Goal: Navigation & Orientation: Find specific page/section

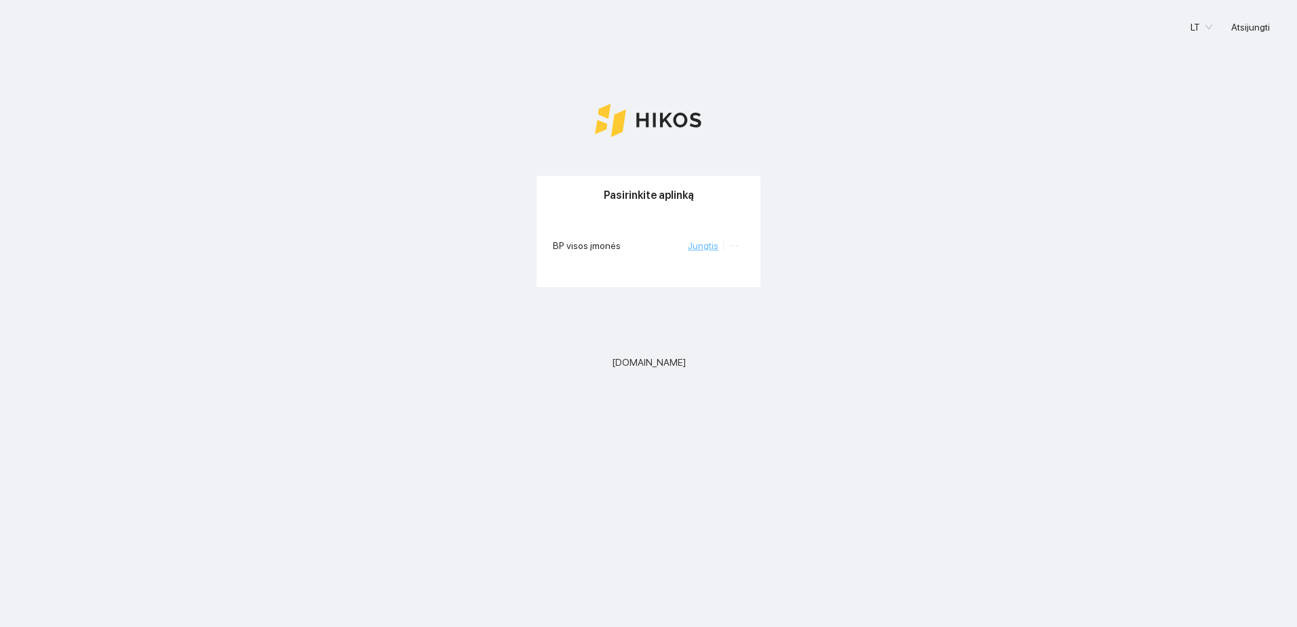
click at [710, 242] on link "Jungtis" at bounding box center [703, 245] width 31 height 11
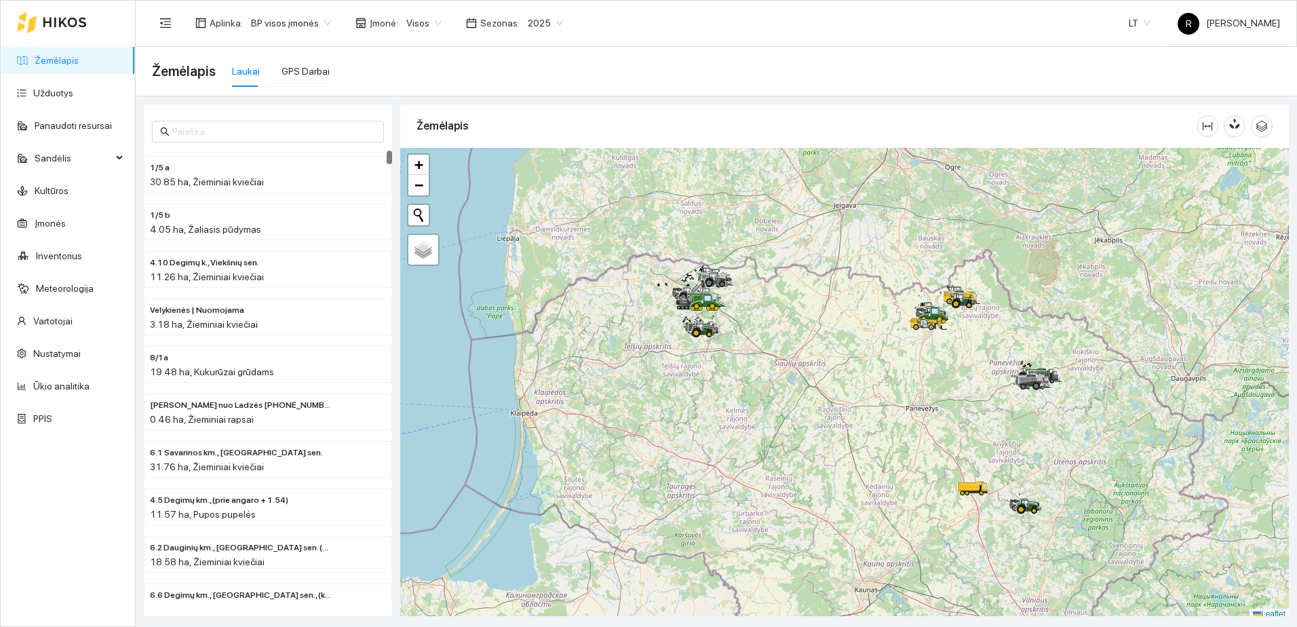
click at [427, 19] on span "Visos" at bounding box center [423, 23] width 35 height 20
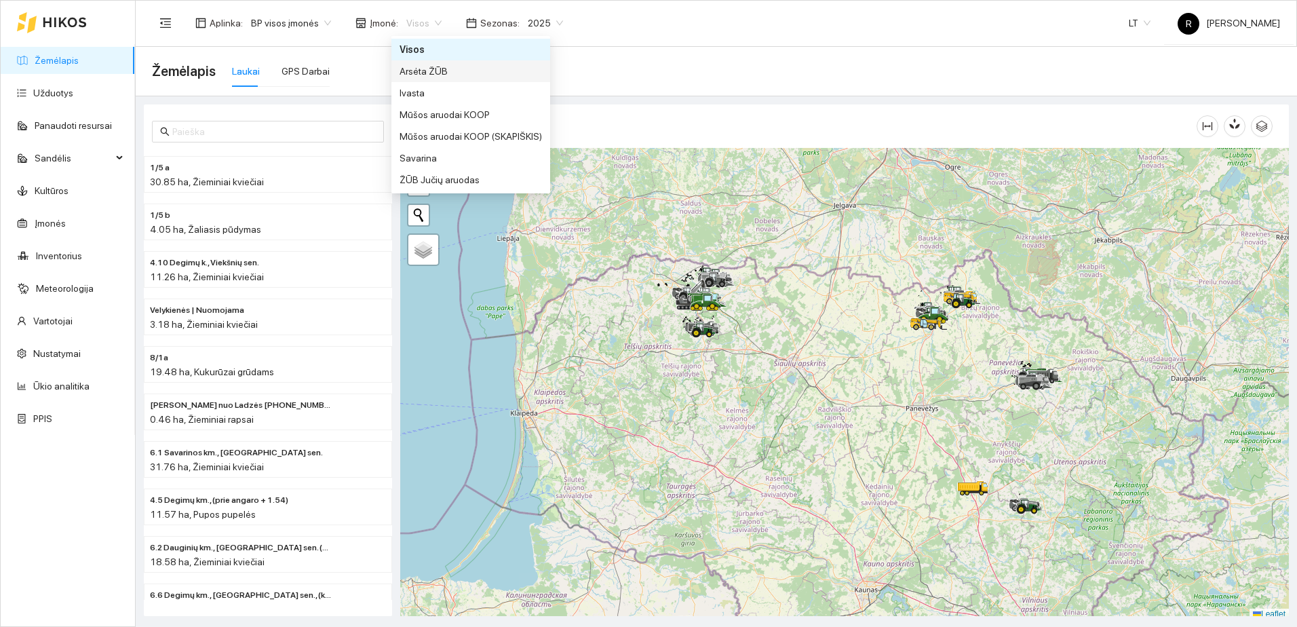
click at [423, 71] on div "Arsėta ŽŪB" at bounding box center [471, 71] width 142 height 15
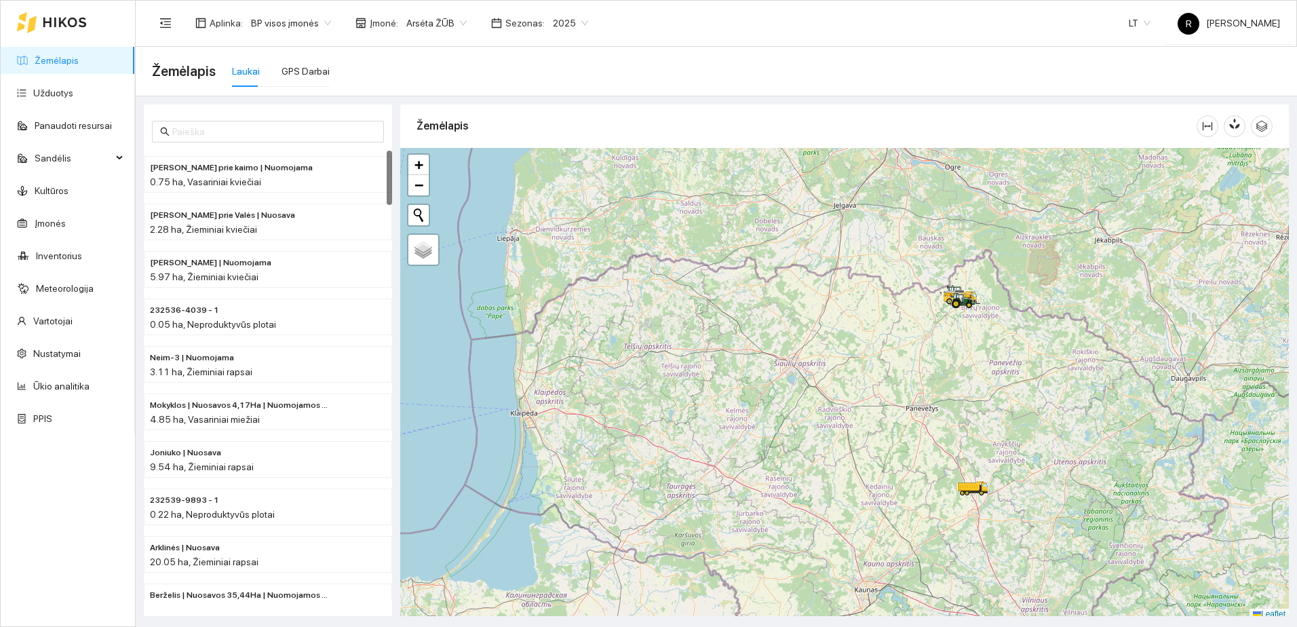
click at [574, 22] on span "2025" at bounding box center [570, 23] width 35 height 20
click at [554, 178] on div "2026" at bounding box center [558, 179] width 35 height 15
click at [206, 180] on span "1.44 ha, Žieminiai rapsai" at bounding box center [202, 181] width 104 height 11
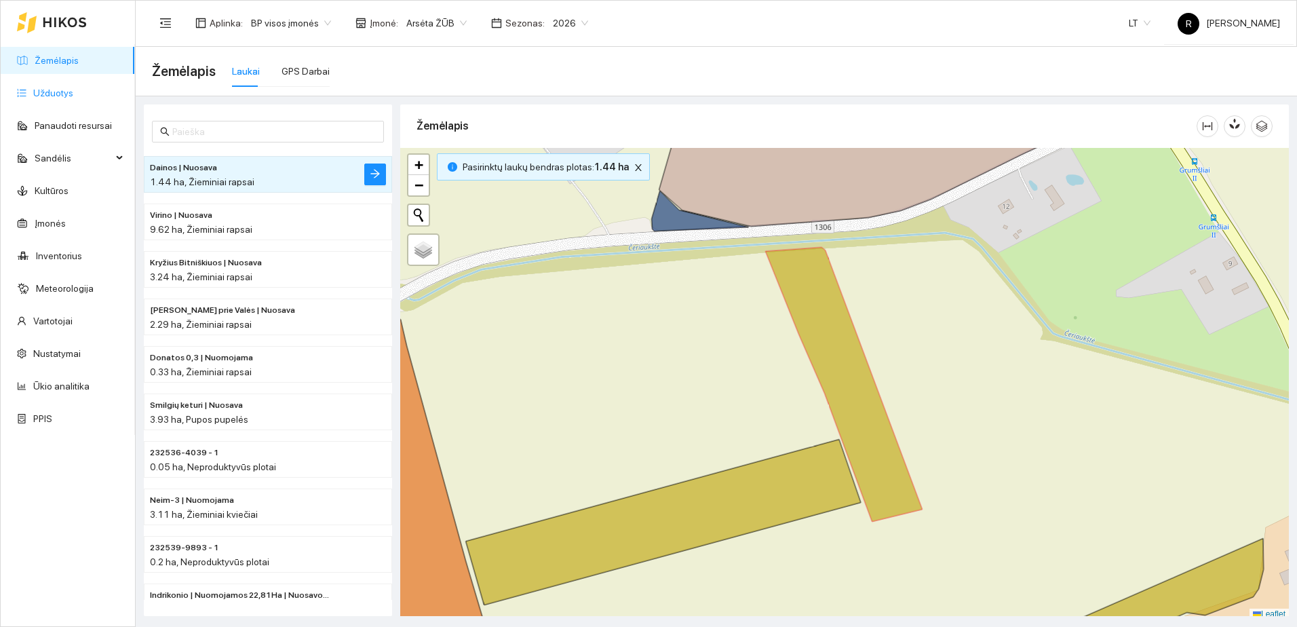
click at [56, 91] on link "Užduotys" at bounding box center [53, 93] width 40 height 11
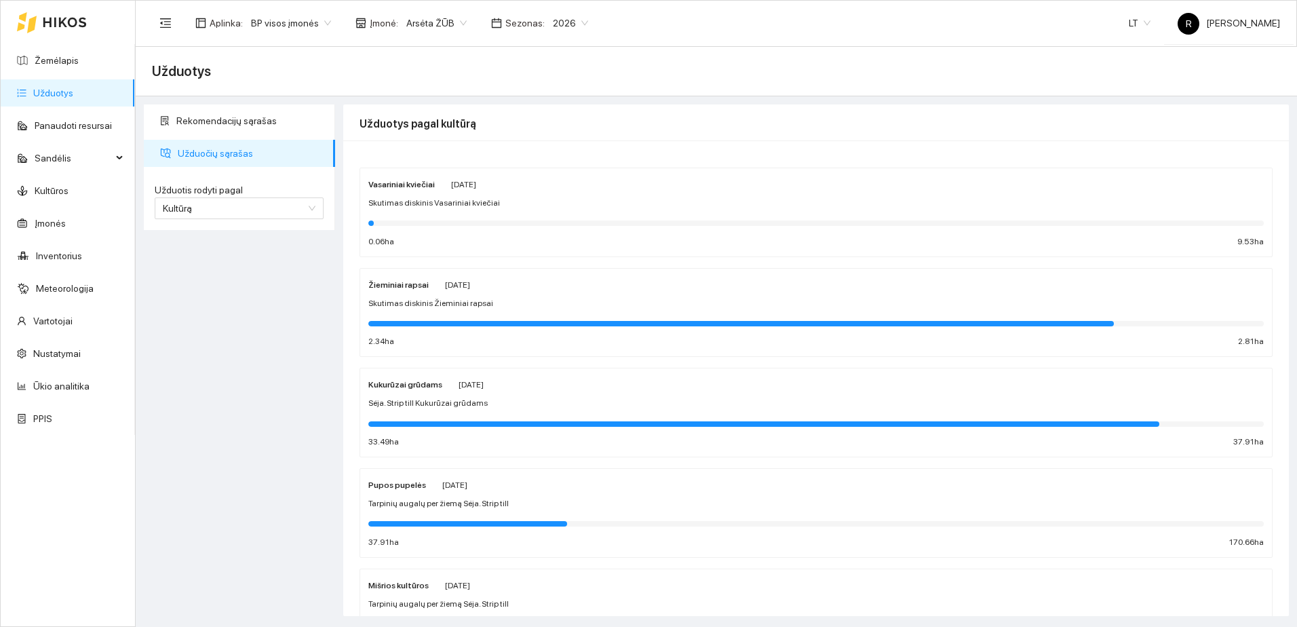
click at [410, 282] on strong "Žieminiai rapsai" at bounding box center [398, 284] width 60 height 9
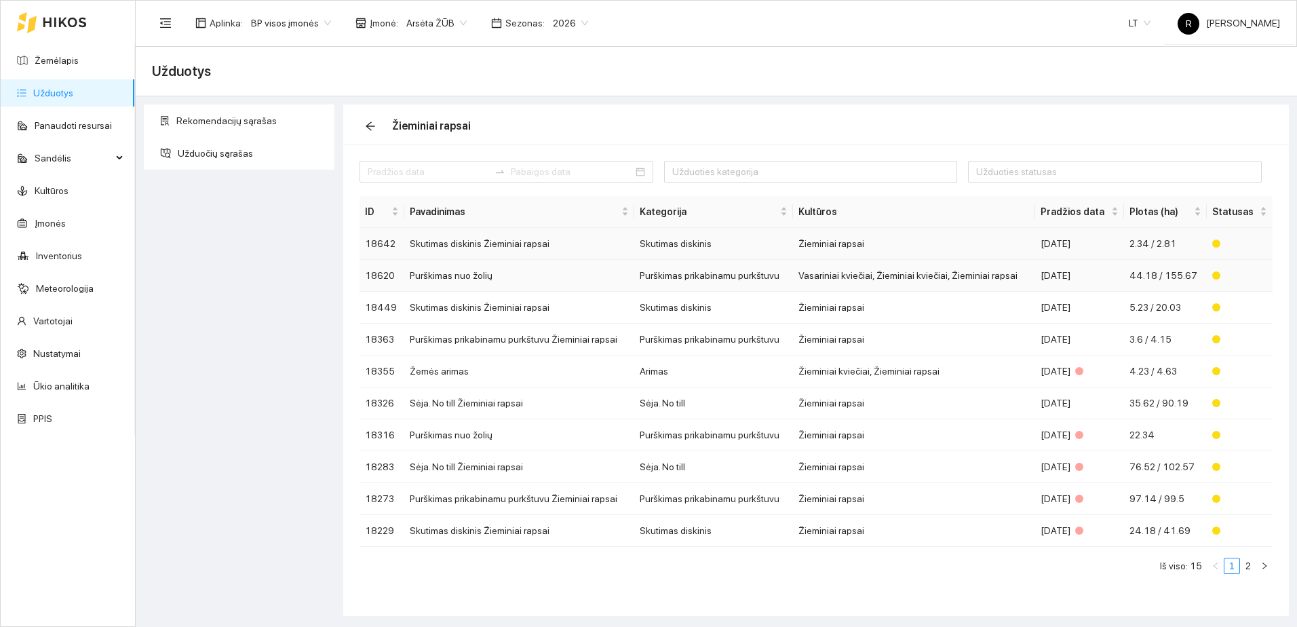
click at [672, 274] on td "Purškimas prikabinamu purkštuvu" at bounding box center [713, 276] width 159 height 32
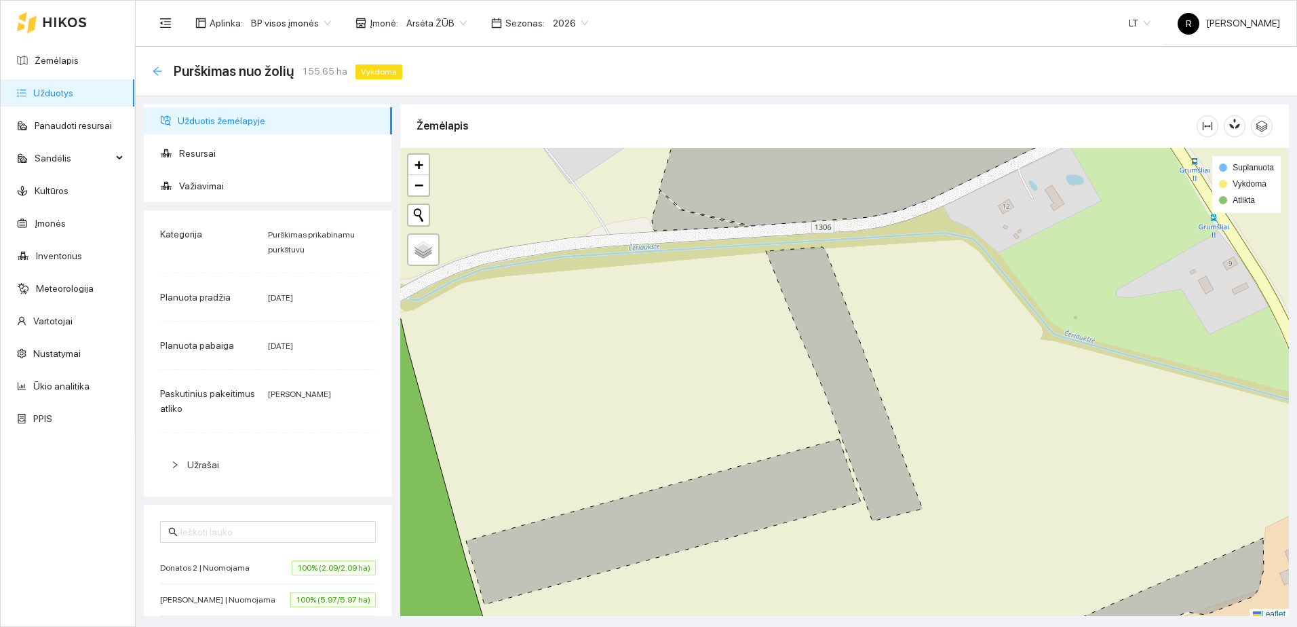
click at [153, 70] on icon "arrow-left" at bounding box center [157, 71] width 11 height 11
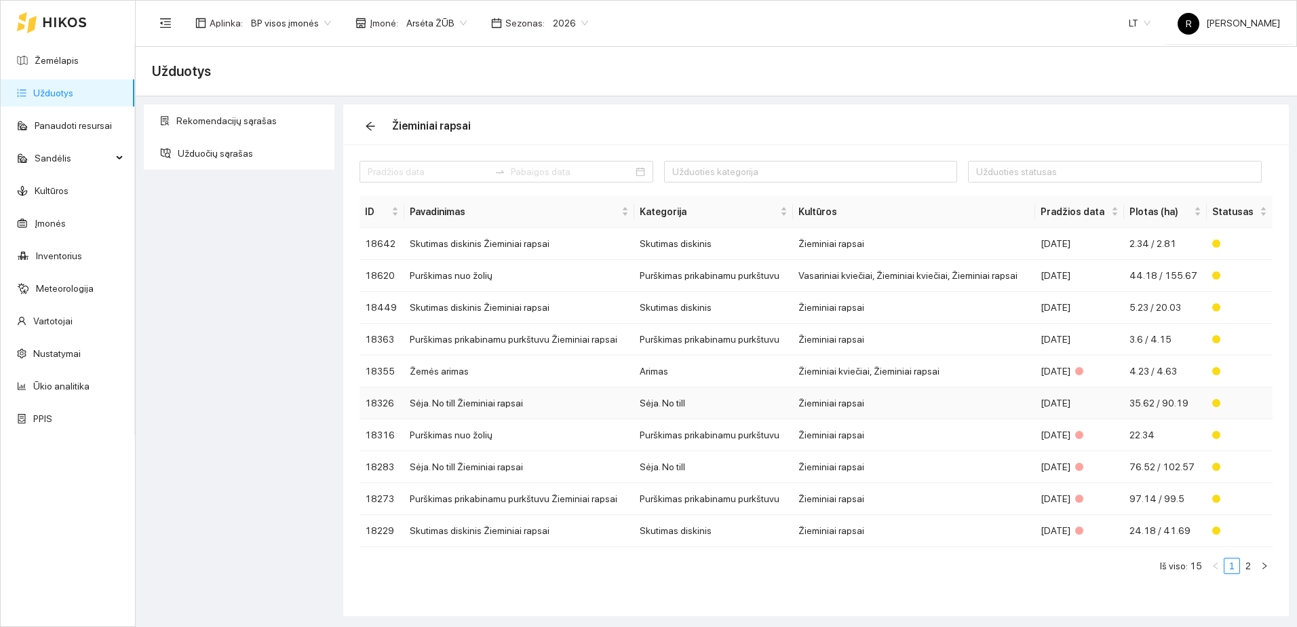
click at [486, 402] on td "Sėja. No till Žieminiai rapsai" at bounding box center [519, 403] width 230 height 32
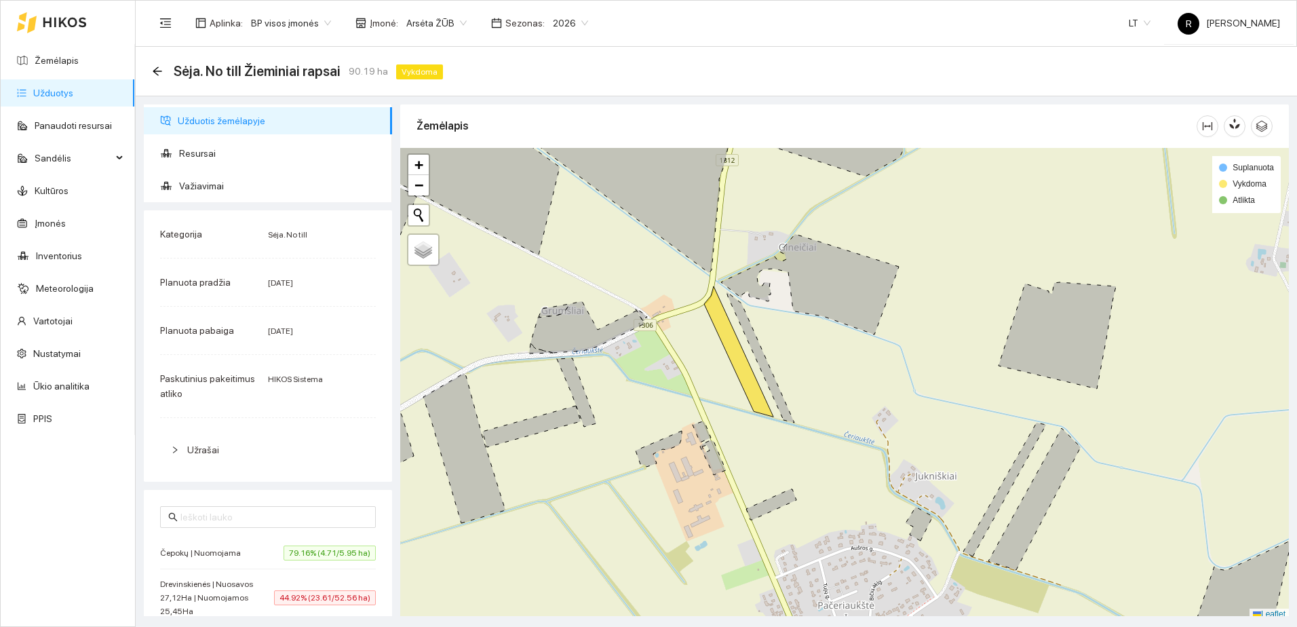
scroll to position [4, 0]
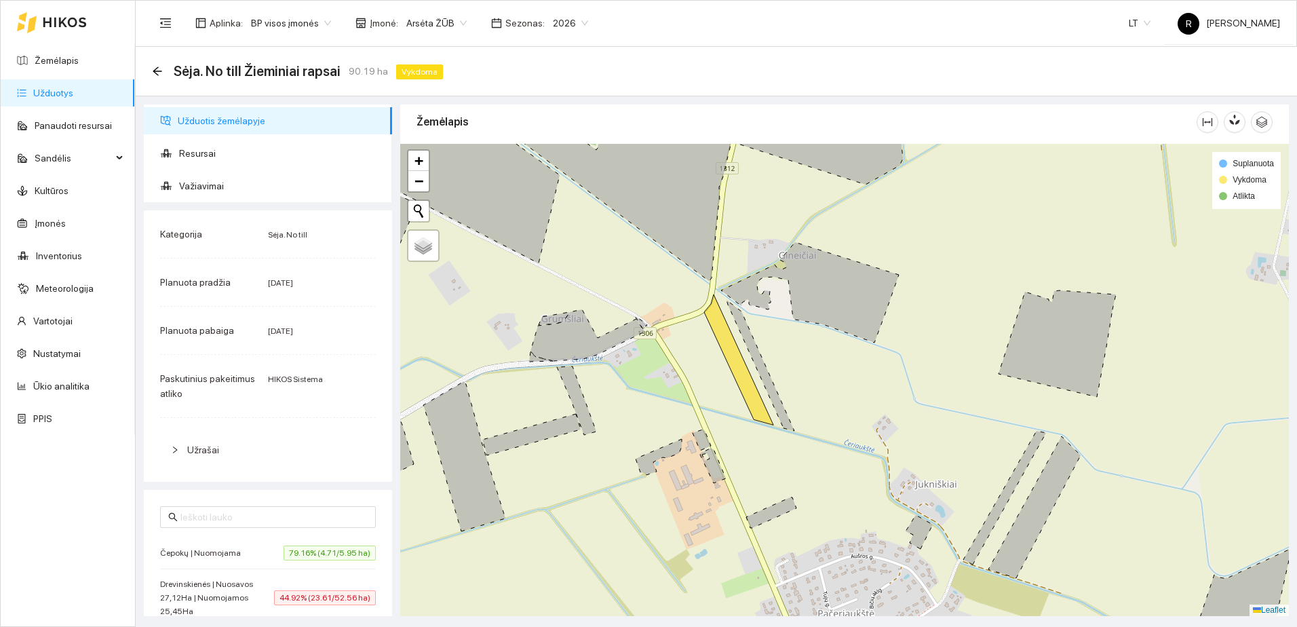
drag, startPoint x: 713, startPoint y: 405, endPoint x: 714, endPoint y: 444, distance: 39.4
click at [714, 445] on div at bounding box center [844, 380] width 889 height 472
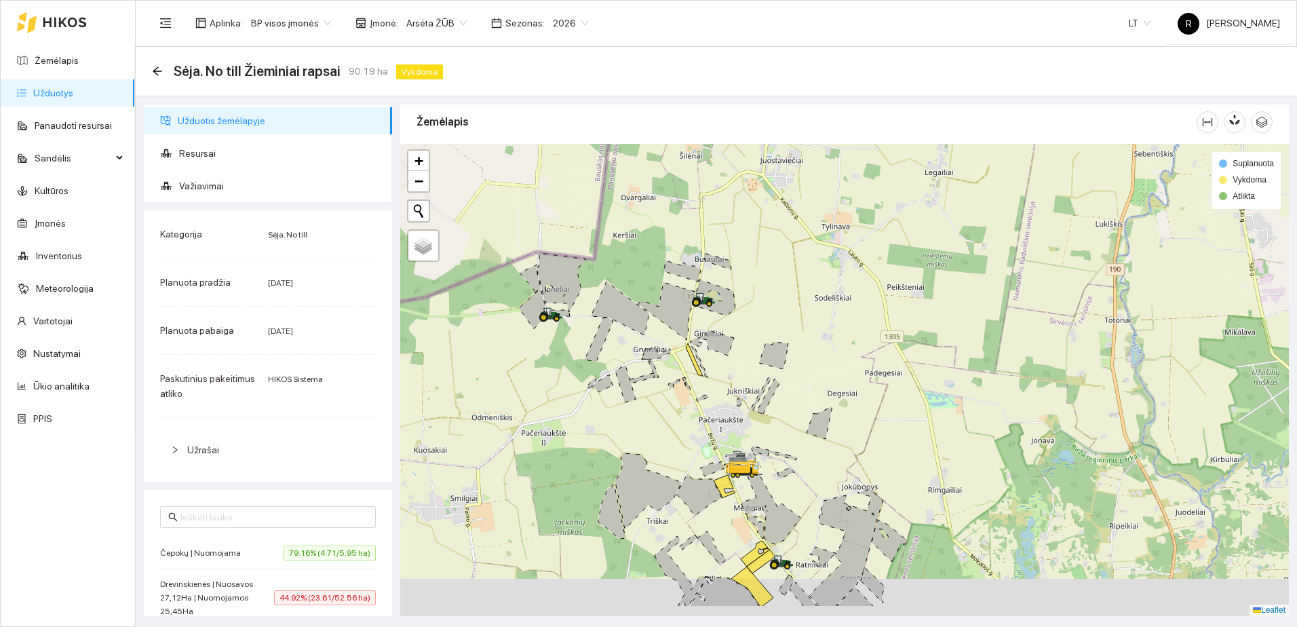
drag, startPoint x: 702, startPoint y: 464, endPoint x: 675, endPoint y: 376, distance: 92.1
click at [675, 377] on div at bounding box center [844, 380] width 889 height 472
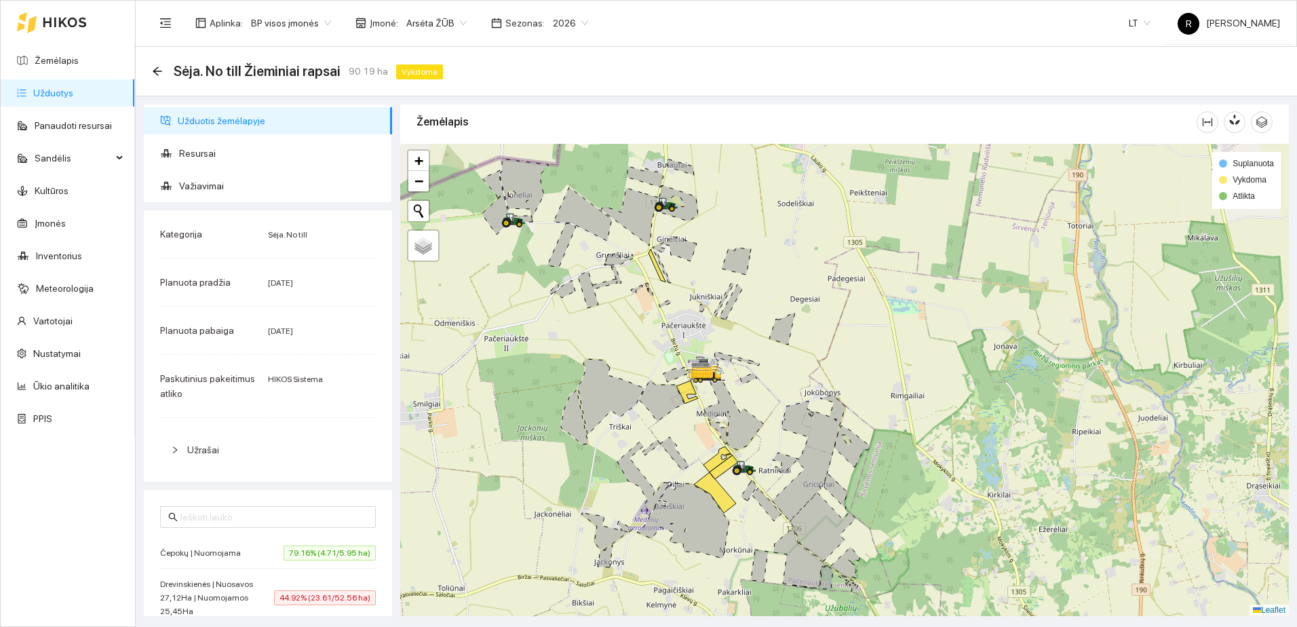
drag, startPoint x: 707, startPoint y: 486, endPoint x: 695, endPoint y: 462, distance: 27.0
click at [696, 463] on div at bounding box center [844, 380] width 889 height 472
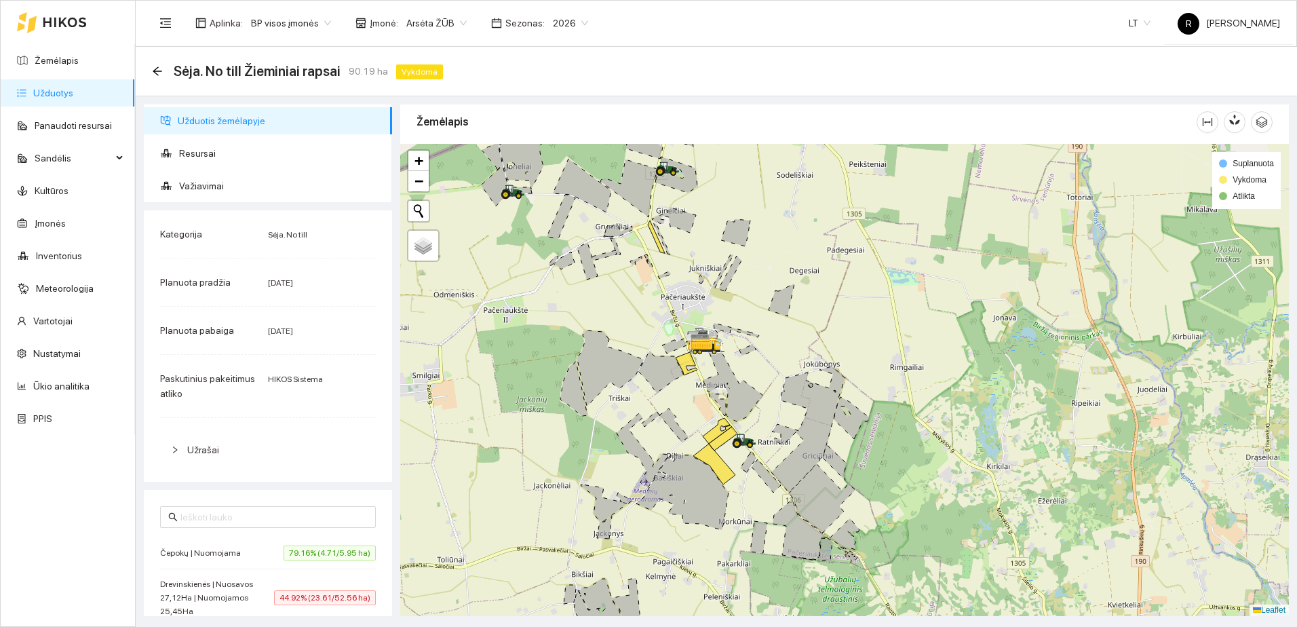
drag, startPoint x: 748, startPoint y: 517, endPoint x: 742, endPoint y: 458, distance: 59.4
click at [742, 458] on div at bounding box center [844, 380] width 889 height 472
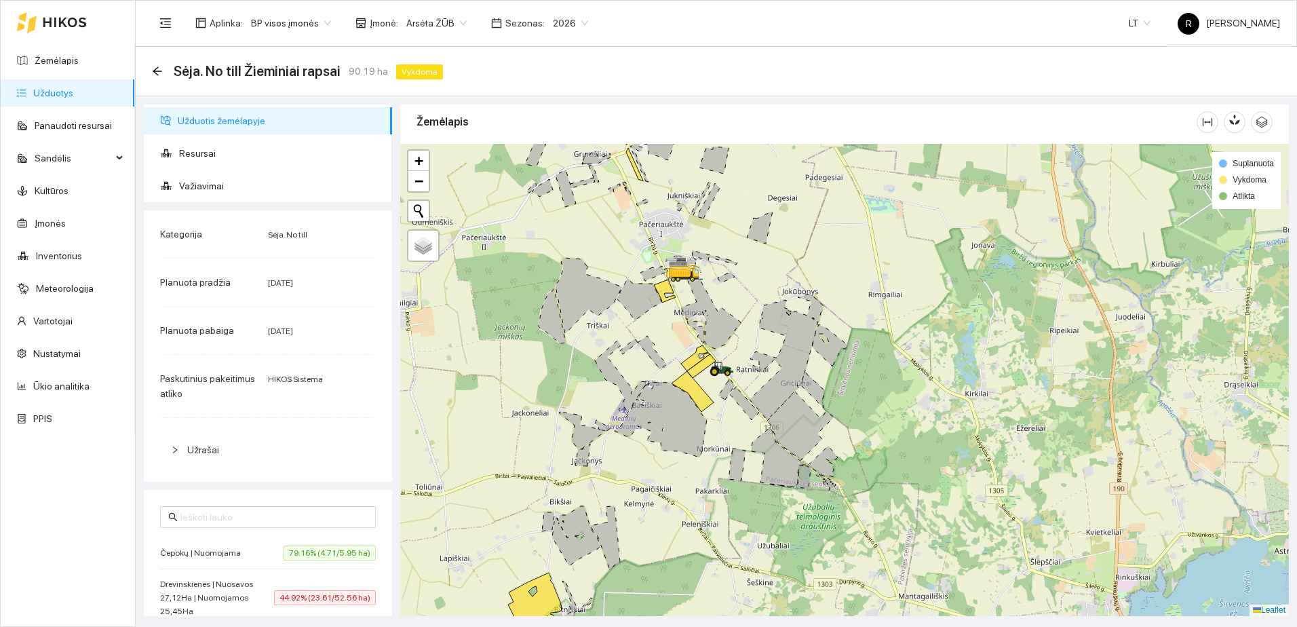
drag, startPoint x: 785, startPoint y: 482, endPoint x: 770, endPoint y: 442, distance: 42.1
click at [770, 442] on icon at bounding box center [778, 457] width 55 height 60
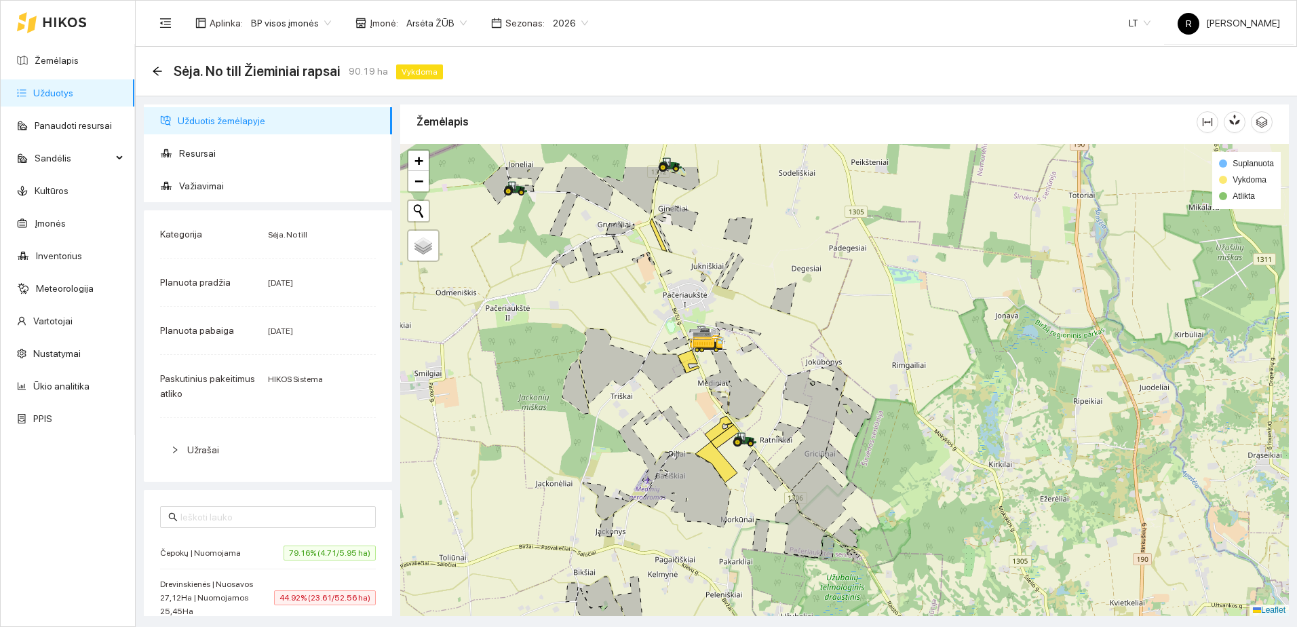
drag, startPoint x: 672, startPoint y: 334, endPoint x: 702, endPoint y: 434, distance: 104.3
click at [702, 434] on div at bounding box center [844, 380] width 889 height 472
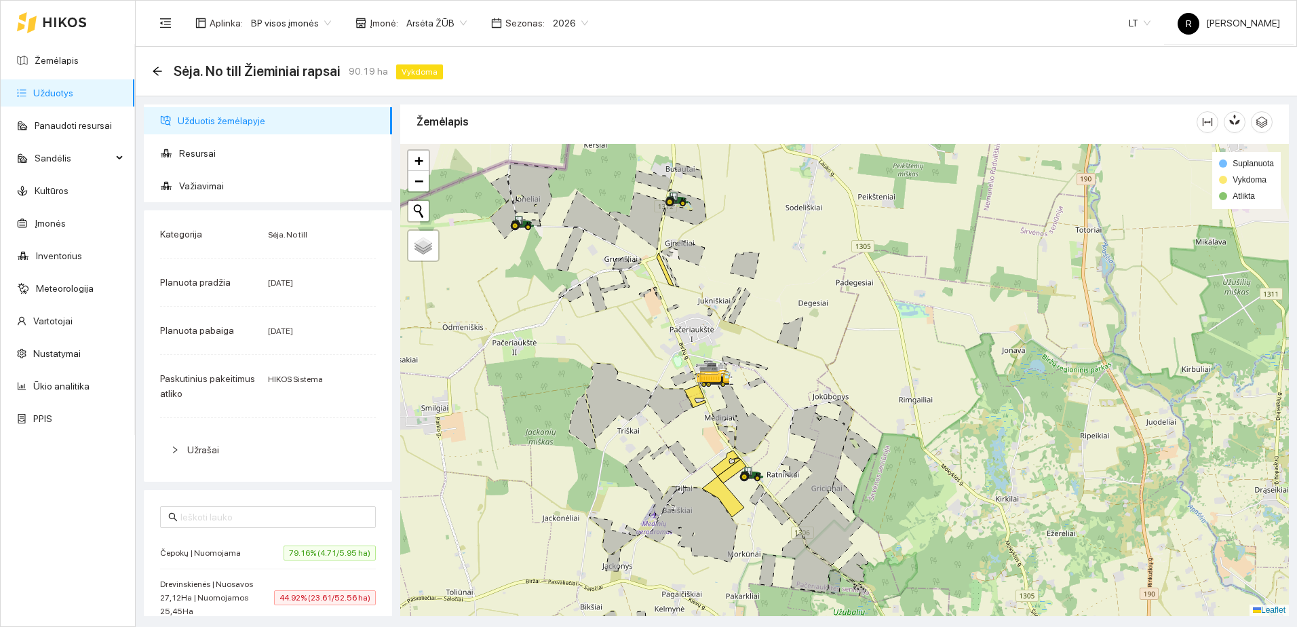
drag, startPoint x: 655, startPoint y: 322, endPoint x: 659, endPoint y: 384, distance: 62.6
click at [659, 384] on div at bounding box center [844, 380] width 889 height 472
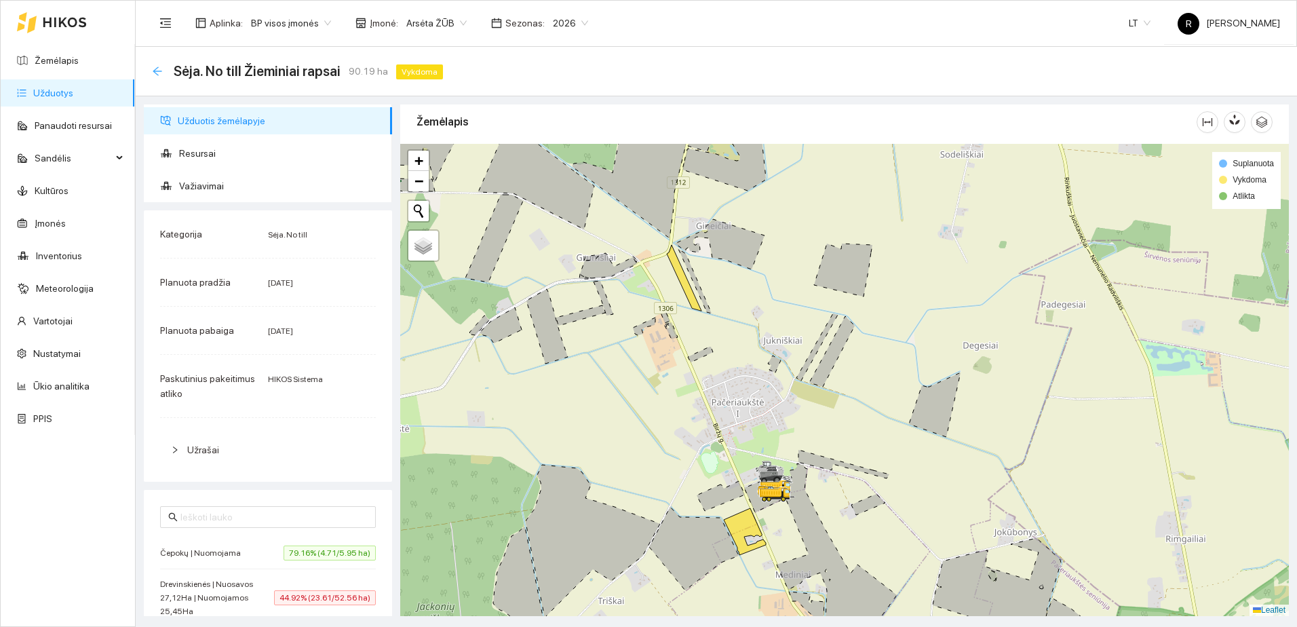
click at [157, 72] on icon "arrow-left" at bounding box center [157, 71] width 11 height 11
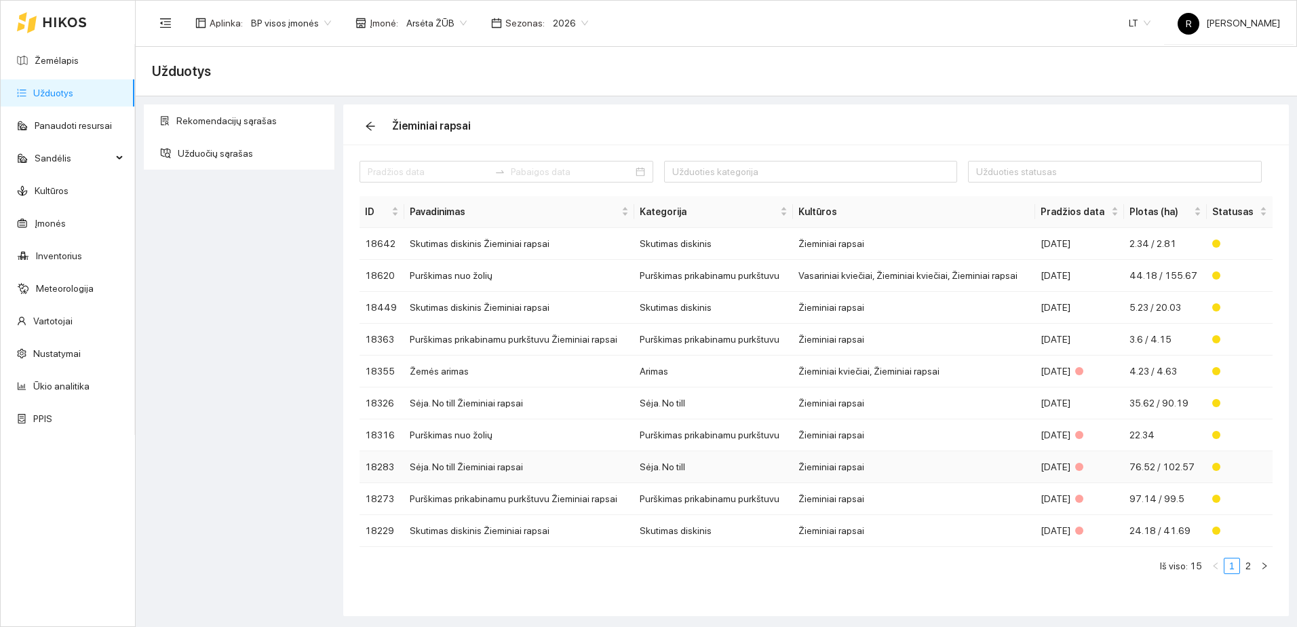
click at [491, 467] on td "Sėja. No till Žieminiai rapsai" at bounding box center [519, 467] width 230 height 32
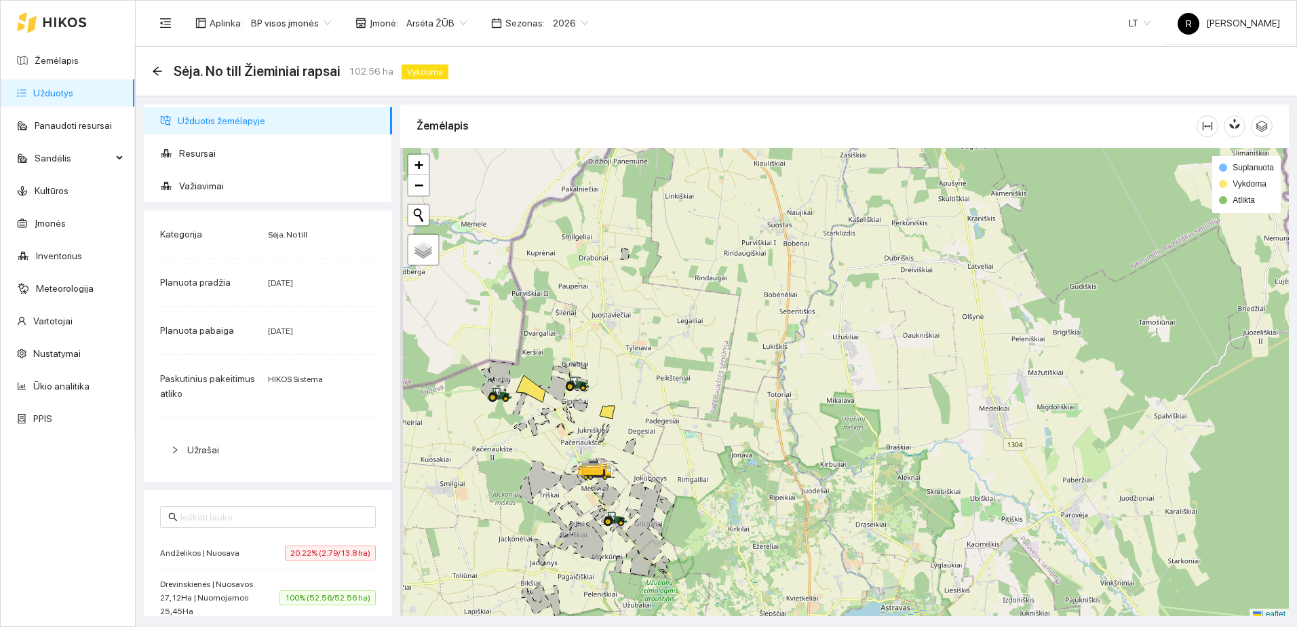
scroll to position [4, 0]
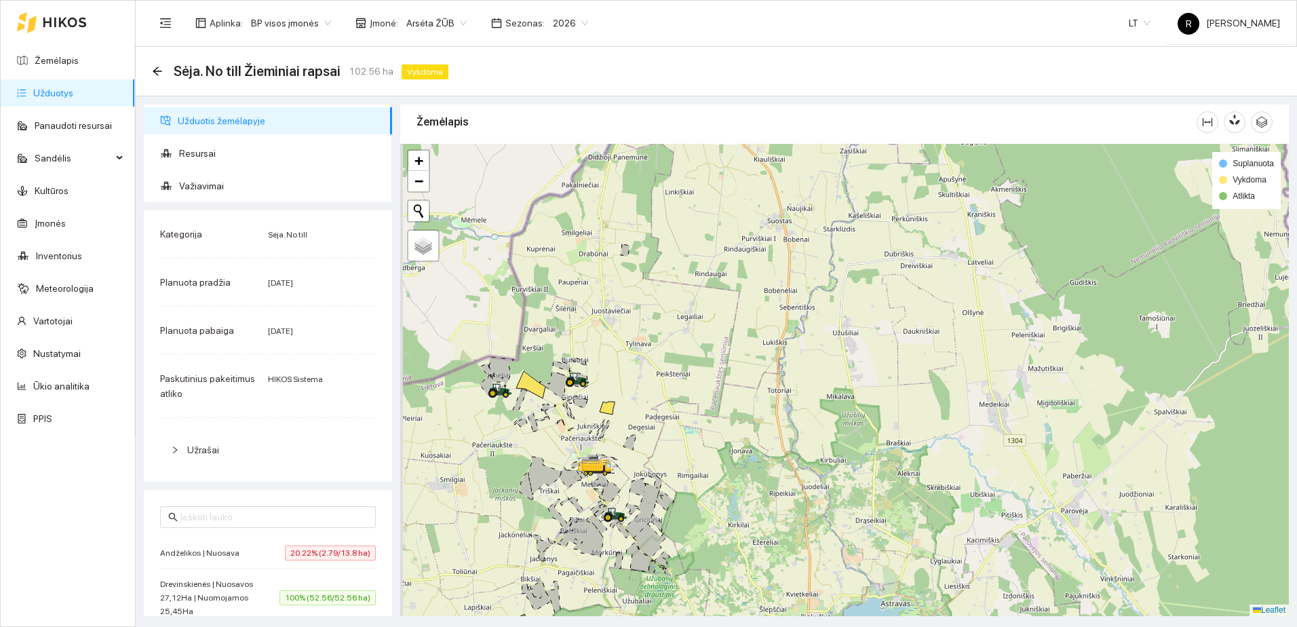
drag, startPoint x: 522, startPoint y: 477, endPoint x: 651, endPoint y: 406, distance: 147.0
click at [649, 407] on div at bounding box center [844, 380] width 889 height 472
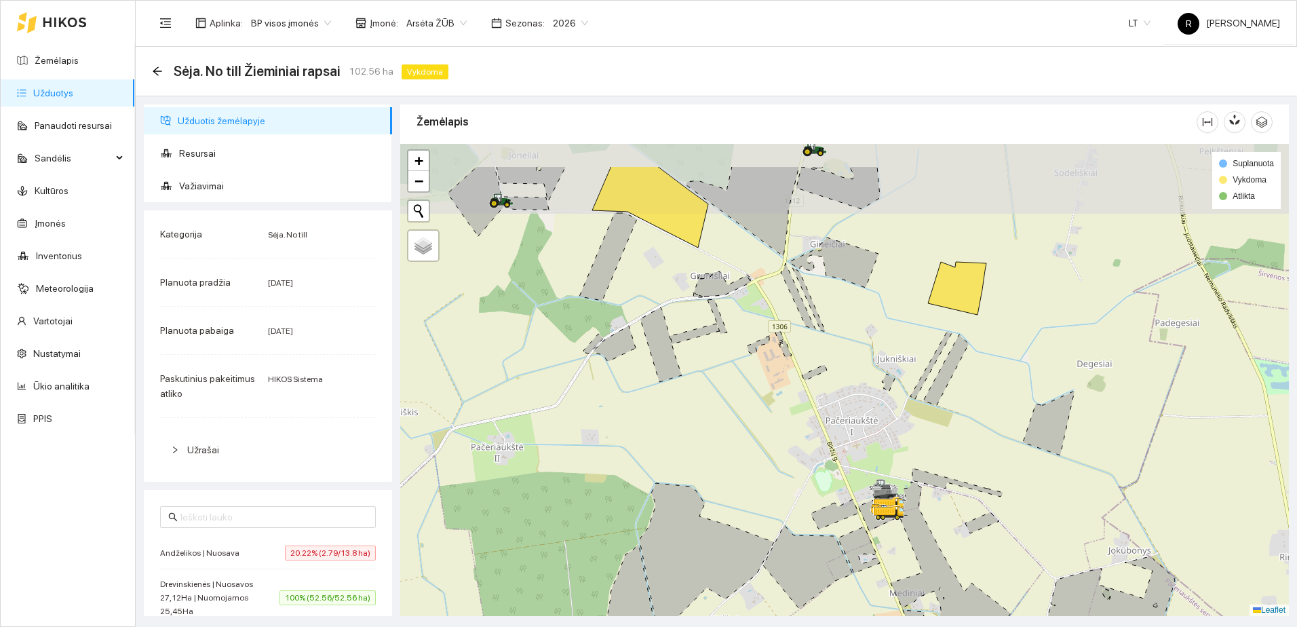
drag, startPoint x: 676, startPoint y: 296, endPoint x: 603, endPoint y: 474, distance: 192.3
click at [603, 474] on div at bounding box center [844, 380] width 889 height 472
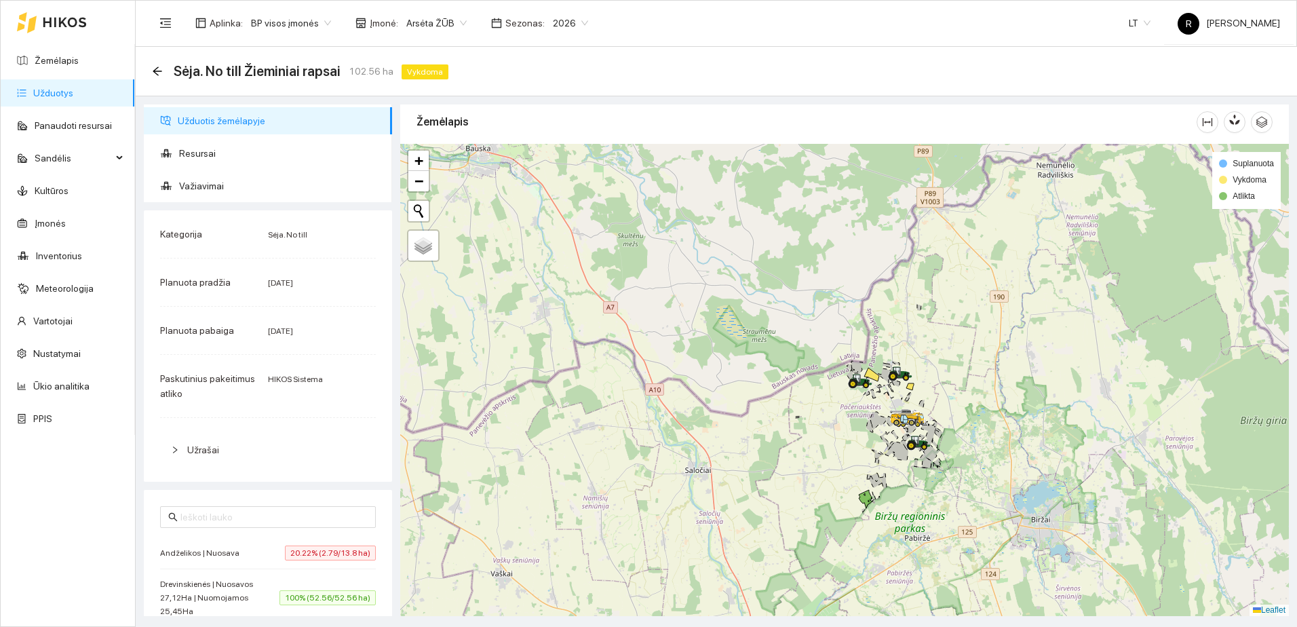
drag, startPoint x: 880, startPoint y: 436, endPoint x: 849, endPoint y: 402, distance: 45.6
click at [866, 419] on icon at bounding box center [869, 426] width 7 height 14
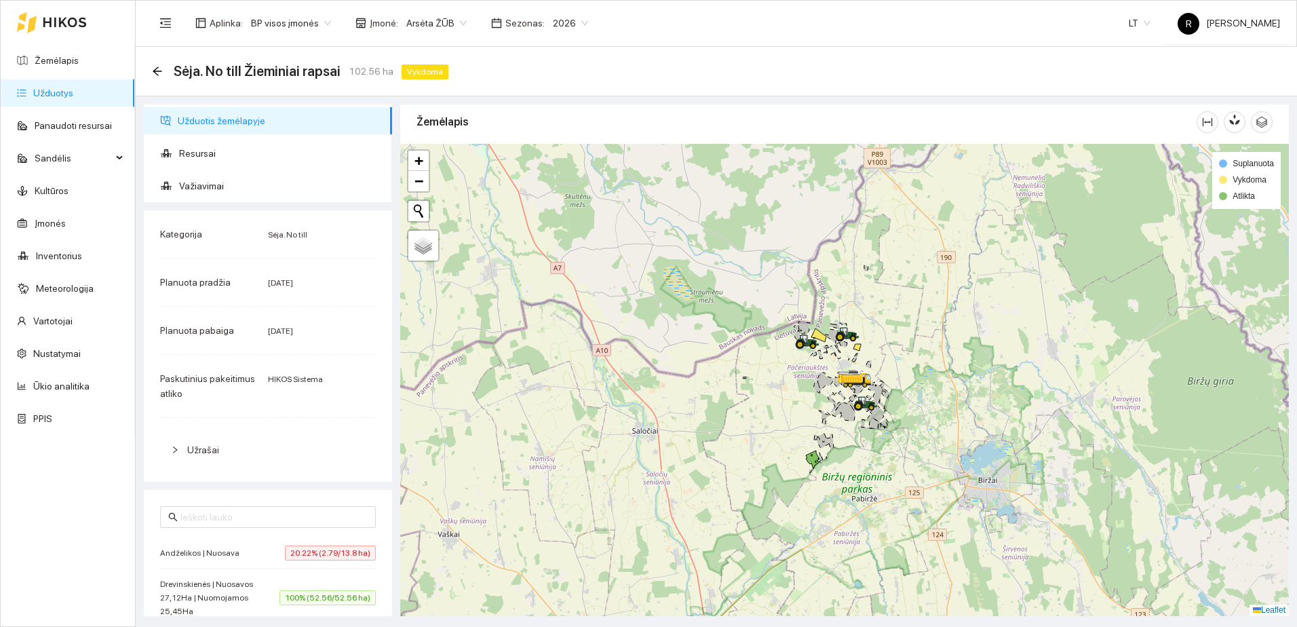
drag, startPoint x: 814, startPoint y: 438, endPoint x: 757, endPoint y: 404, distance: 66.7
click at [757, 404] on div at bounding box center [844, 380] width 889 height 472
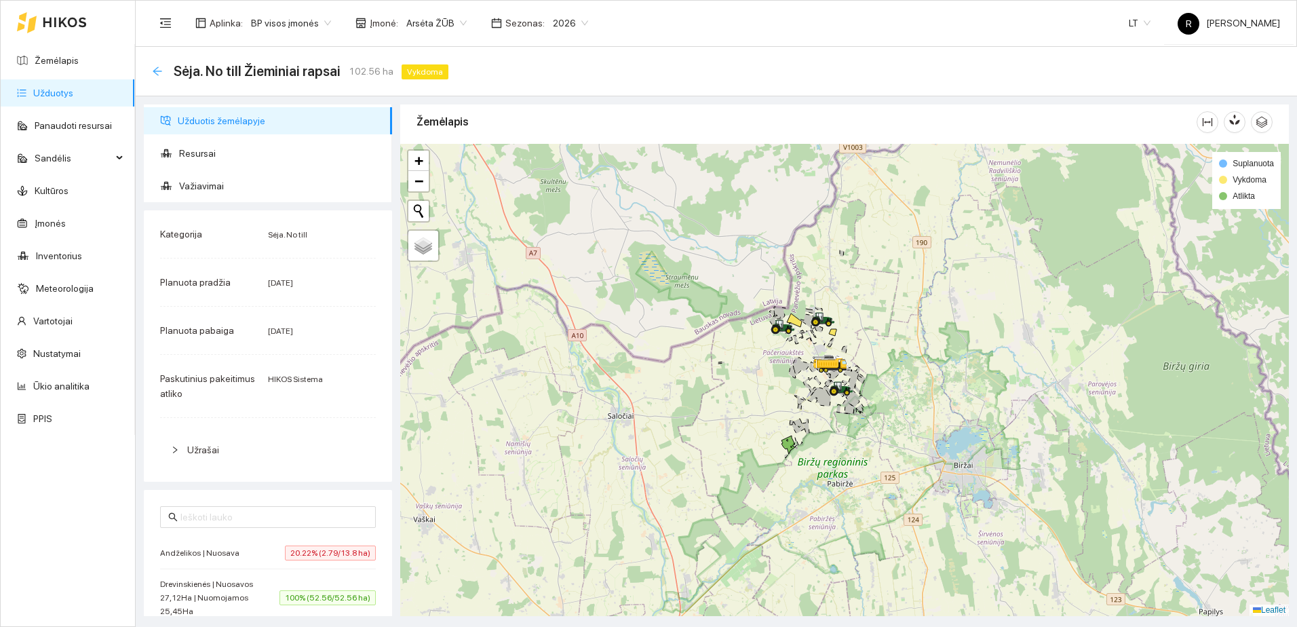
click at [158, 67] on icon "arrow-left" at bounding box center [157, 70] width 9 height 9
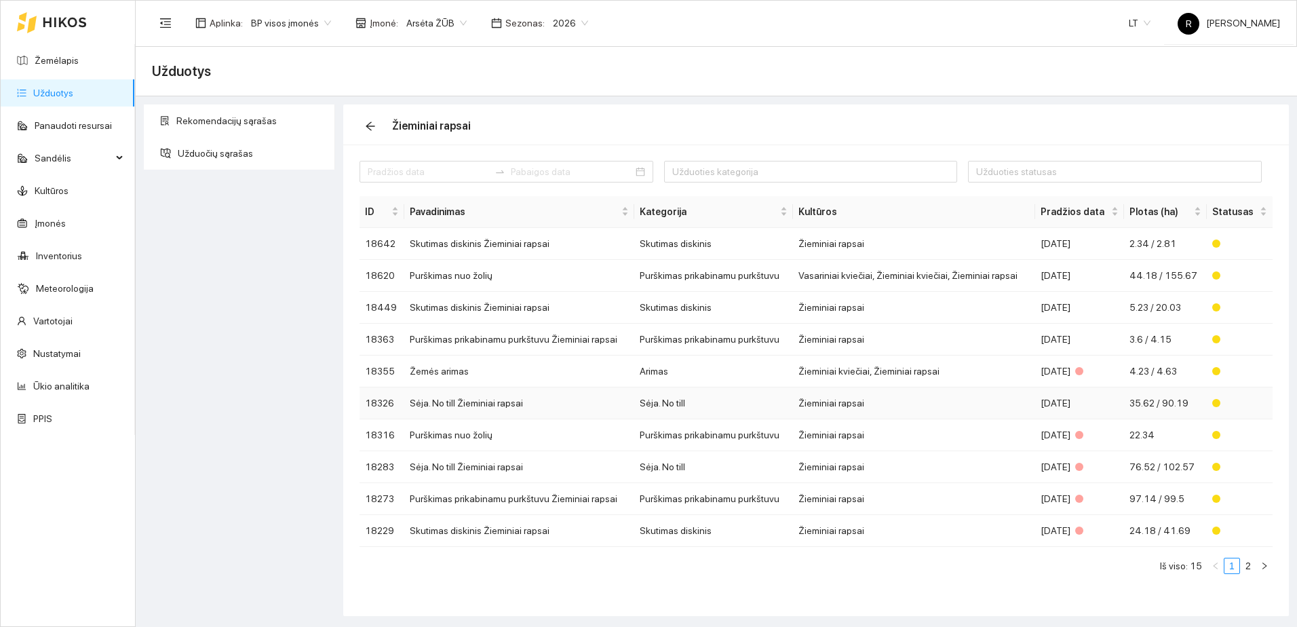
click at [494, 397] on td "Sėja. No till Žieminiai rapsai" at bounding box center [519, 403] width 230 height 32
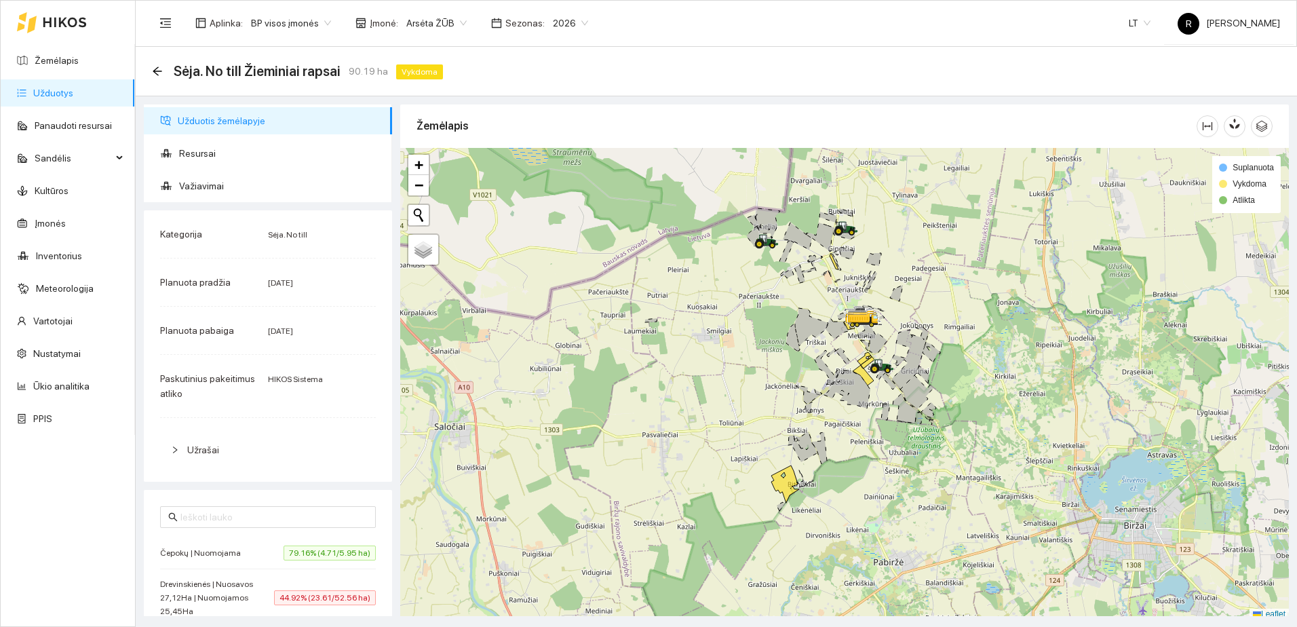
scroll to position [4, 0]
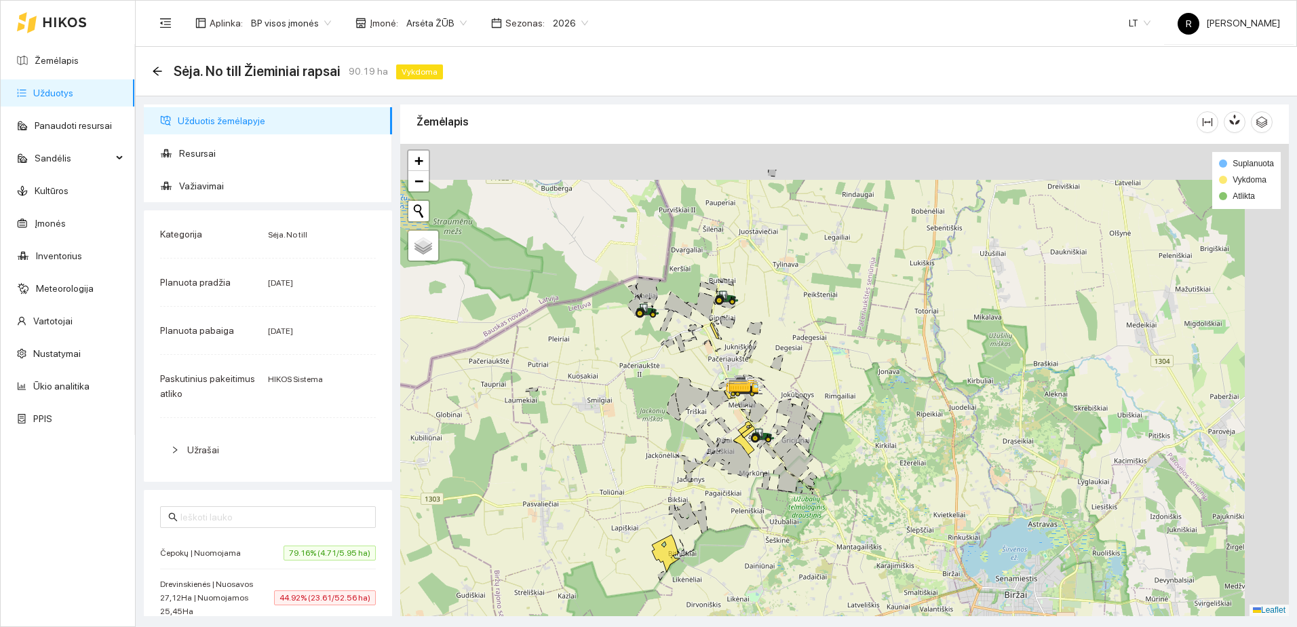
drag, startPoint x: 868, startPoint y: 425, endPoint x: 748, endPoint y: 494, distance: 137.7
click at [748, 499] on div at bounding box center [844, 380] width 889 height 472
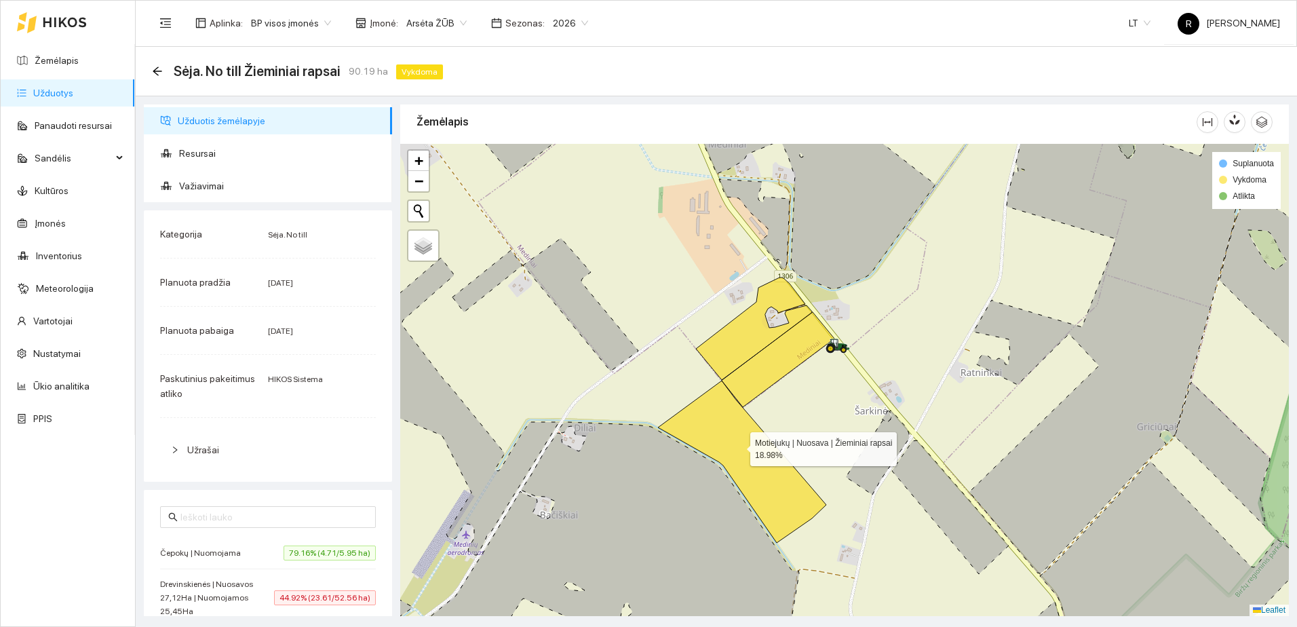
click at [738, 446] on icon at bounding box center [742, 462] width 168 height 162
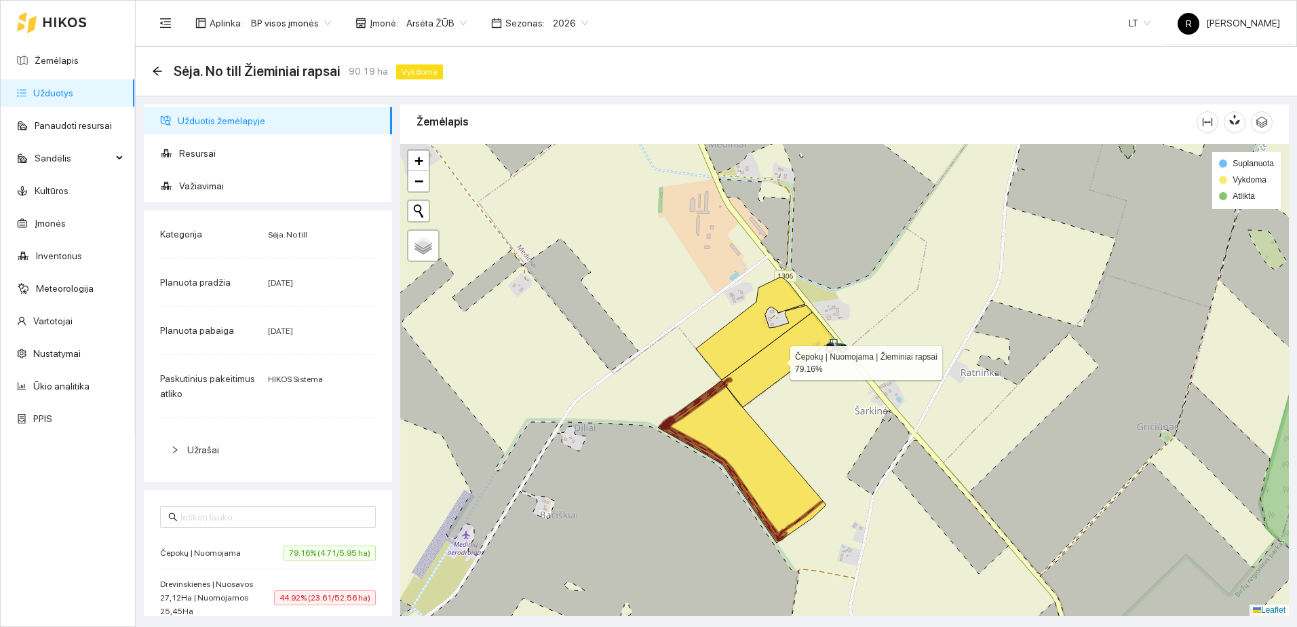
click at [767, 376] on icon at bounding box center [778, 359] width 113 height 95
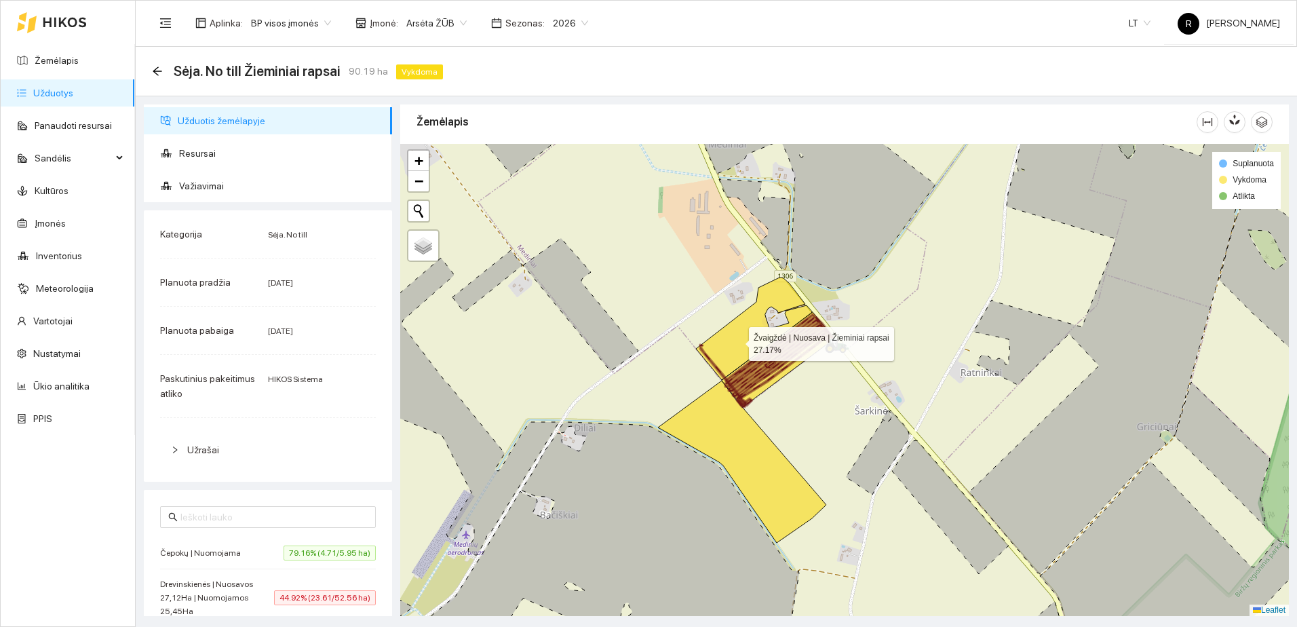
click at [737, 341] on icon at bounding box center [754, 328] width 116 height 102
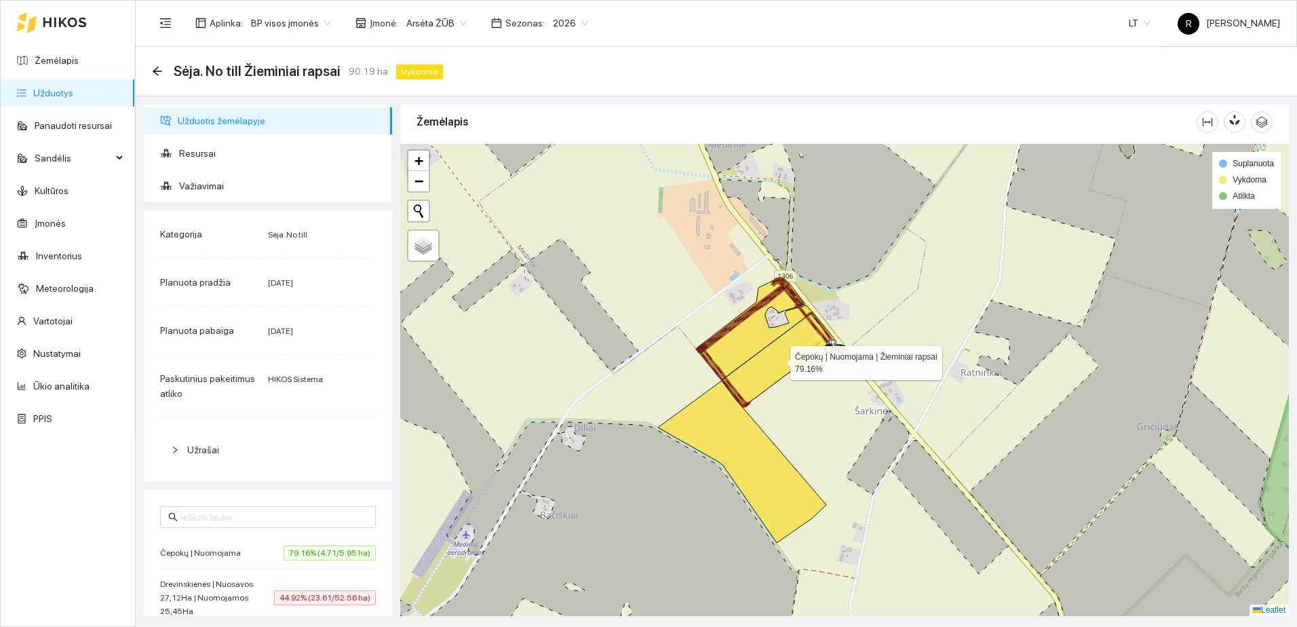
click at [750, 372] on icon at bounding box center [778, 359] width 113 height 95
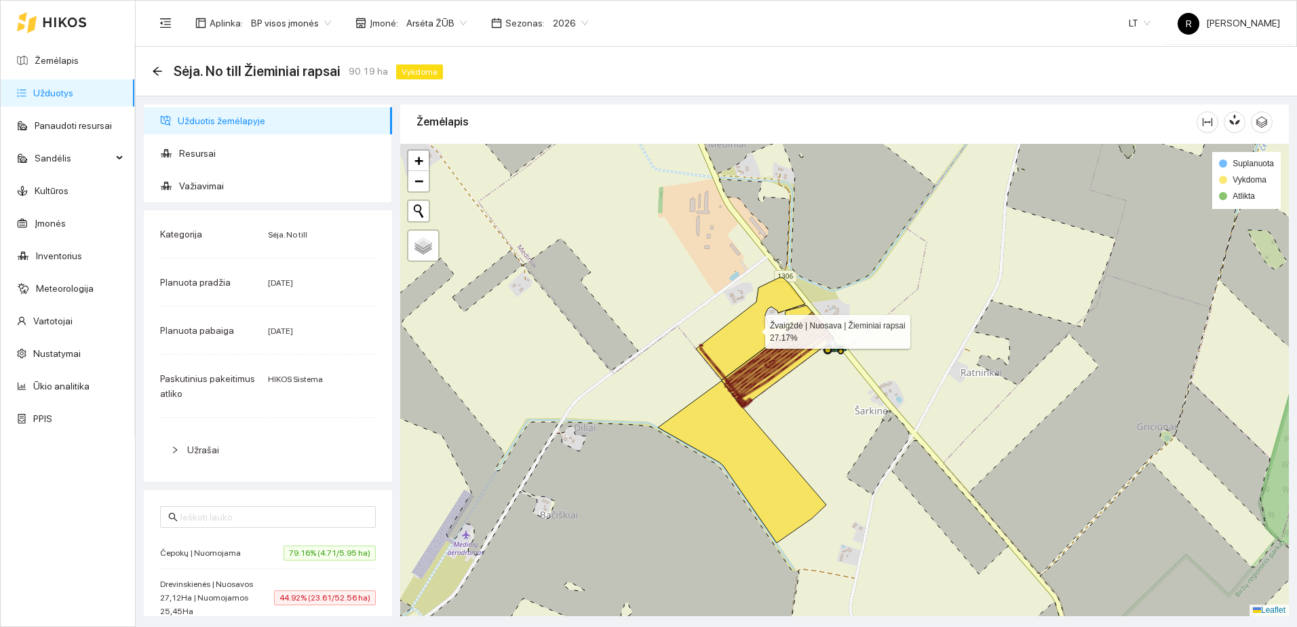
click at [743, 350] on icon at bounding box center [754, 328] width 116 height 102
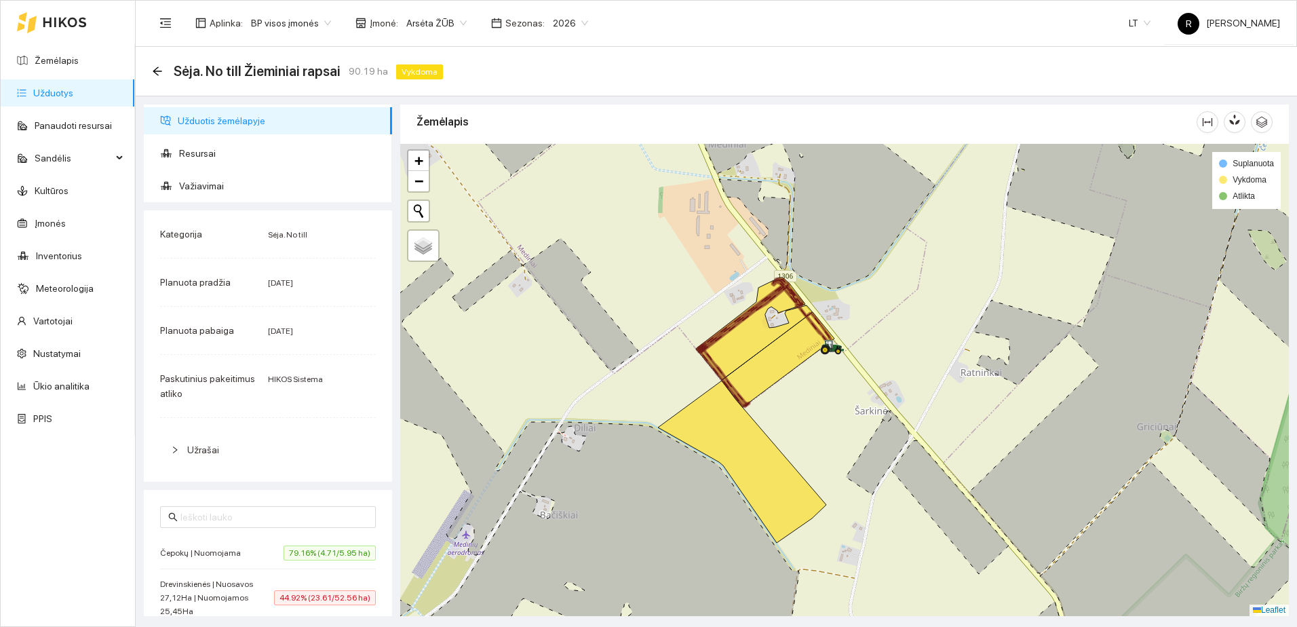
click at [573, 22] on span "2026" at bounding box center [570, 23] width 35 height 20
click at [556, 161] on div "2025" at bounding box center [558, 158] width 35 height 15
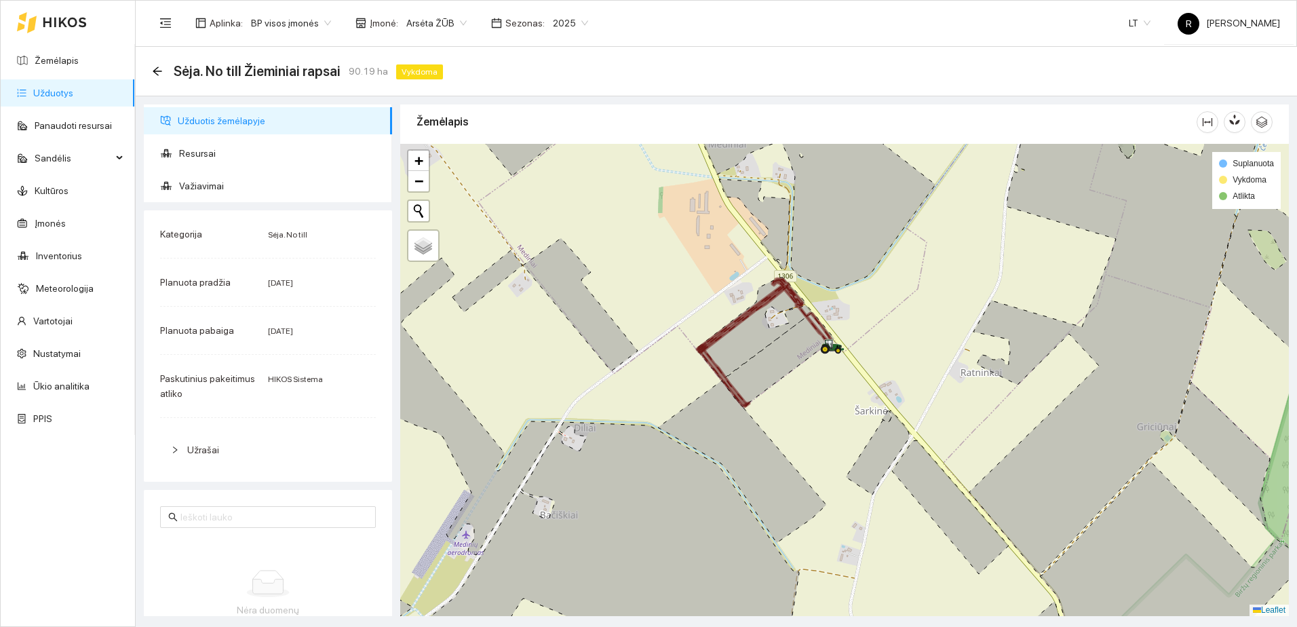
click at [457, 23] on span "Arsėta ŽŪB" at bounding box center [436, 23] width 60 height 20
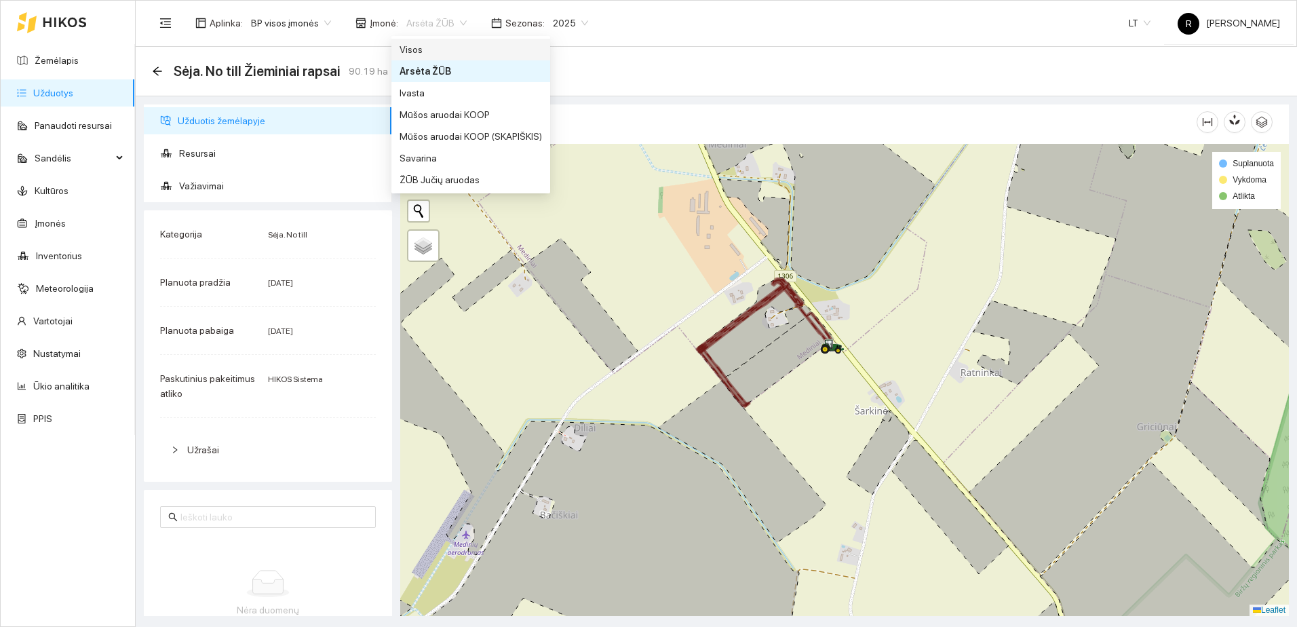
click at [420, 52] on div "Visos" at bounding box center [471, 49] width 142 height 15
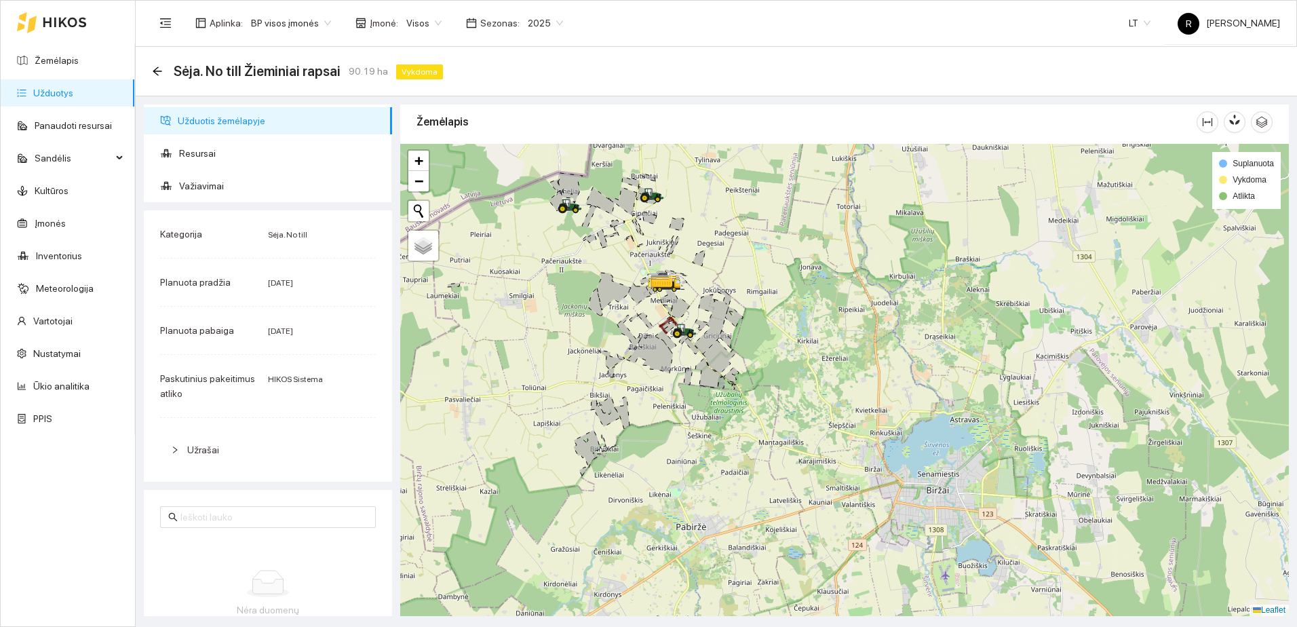
drag, startPoint x: 605, startPoint y: 256, endPoint x: 654, endPoint y: 321, distance: 81.3
click at [654, 320] on div at bounding box center [844, 380] width 889 height 472
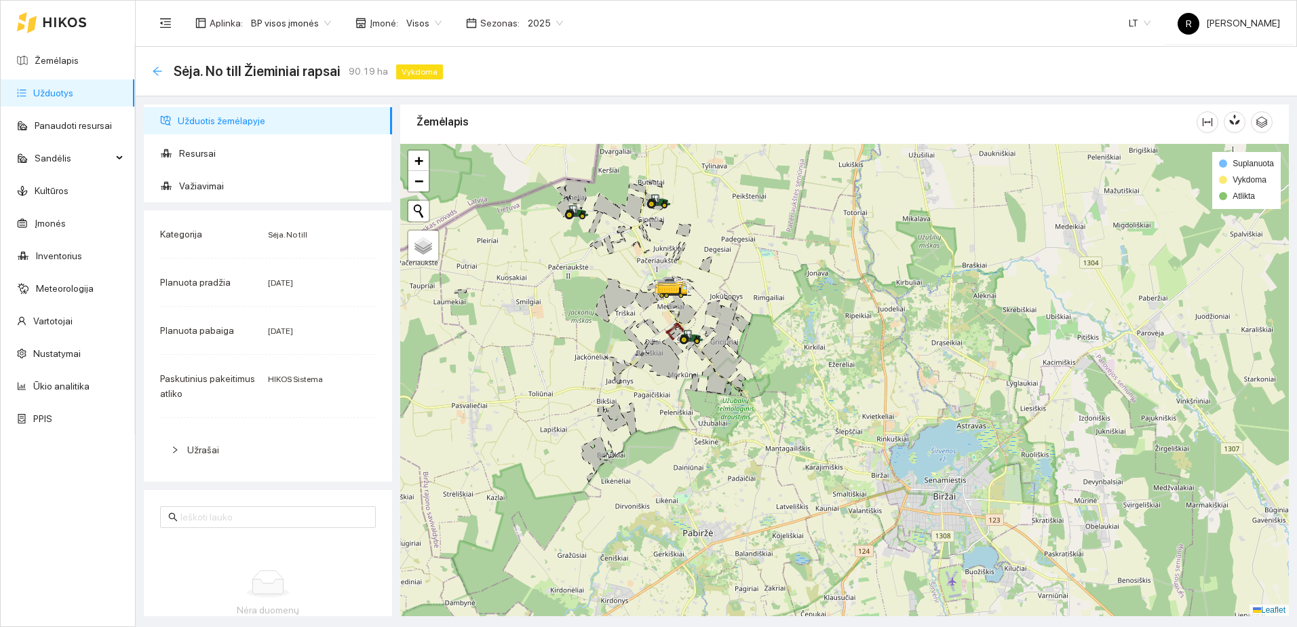
click at [153, 69] on icon "arrow-left" at bounding box center [157, 71] width 11 height 11
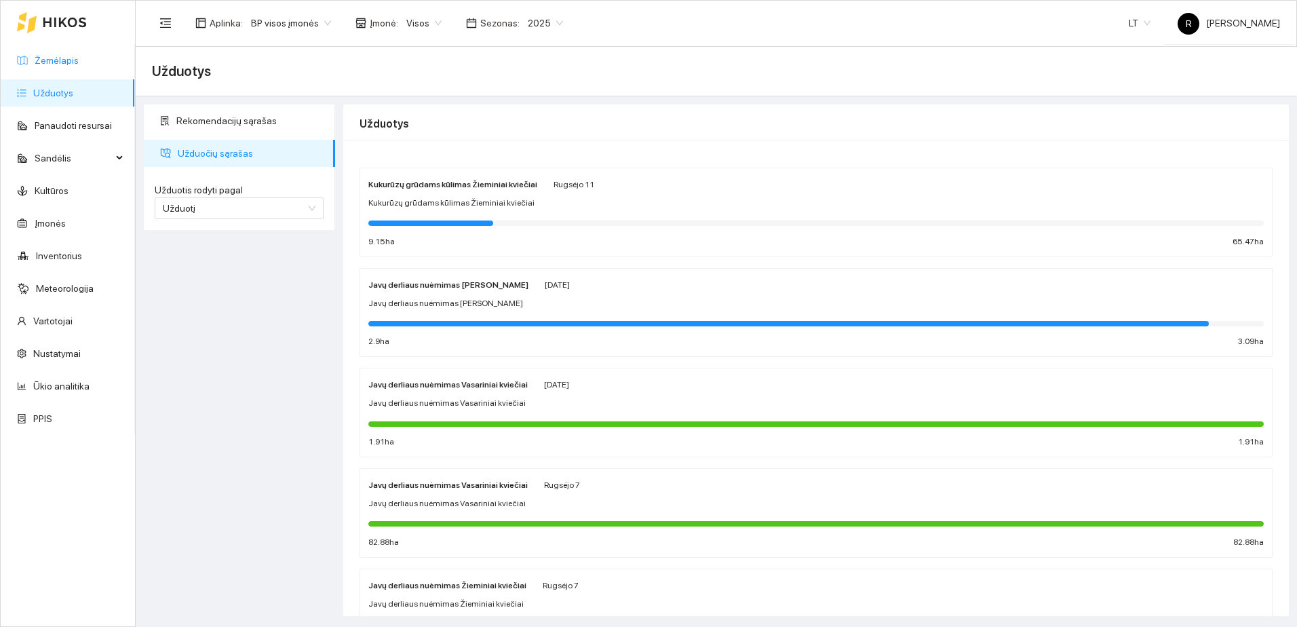
click at [58, 62] on link "Žemėlapis" at bounding box center [57, 60] width 44 height 11
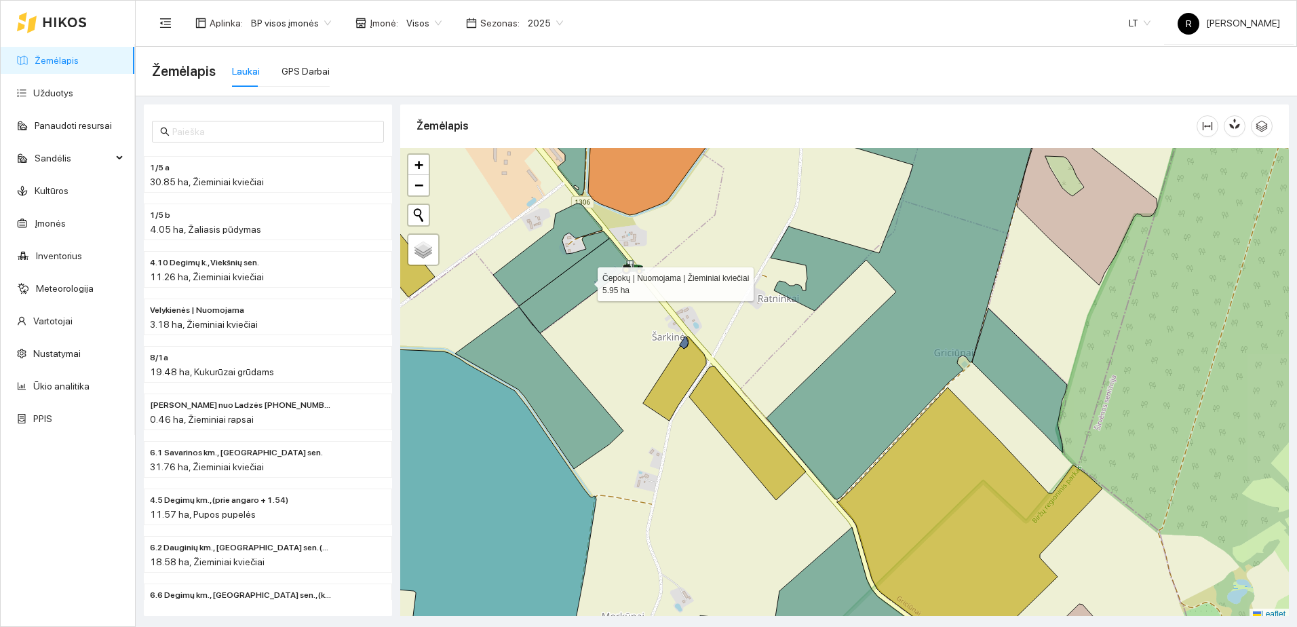
scroll to position [4, 0]
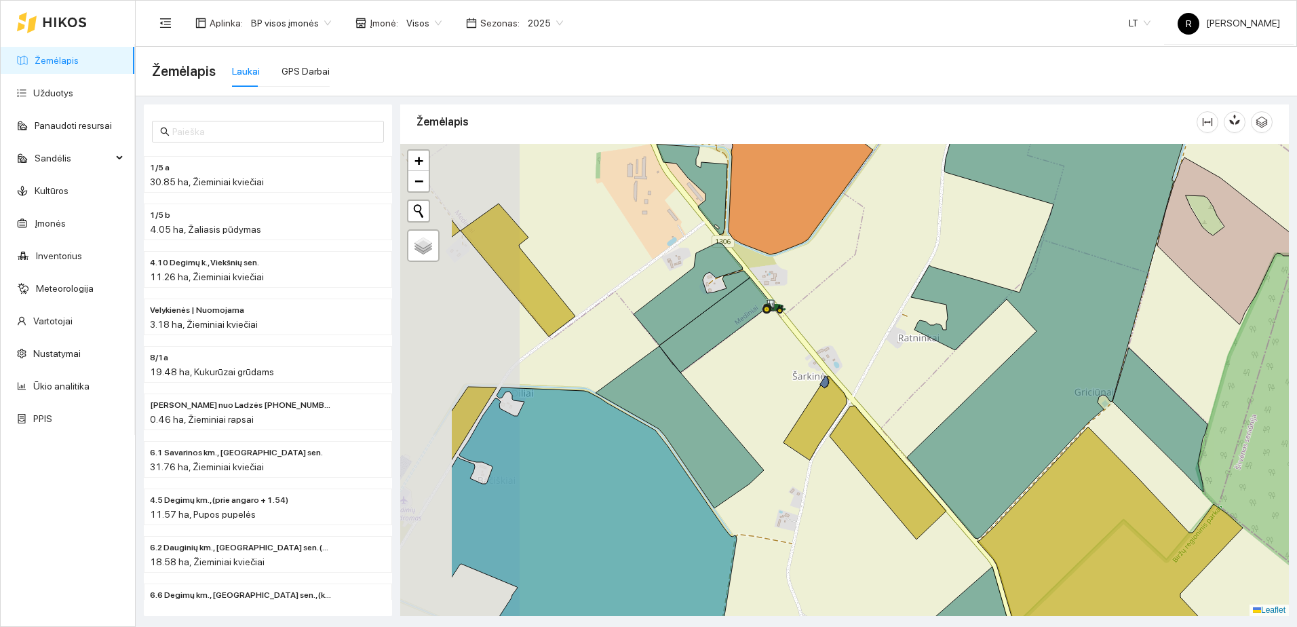
drag, startPoint x: 585, startPoint y: 276, endPoint x: 728, endPoint y: 320, distance: 149.6
click at [728, 320] on icon at bounding box center [715, 324] width 113 height 95
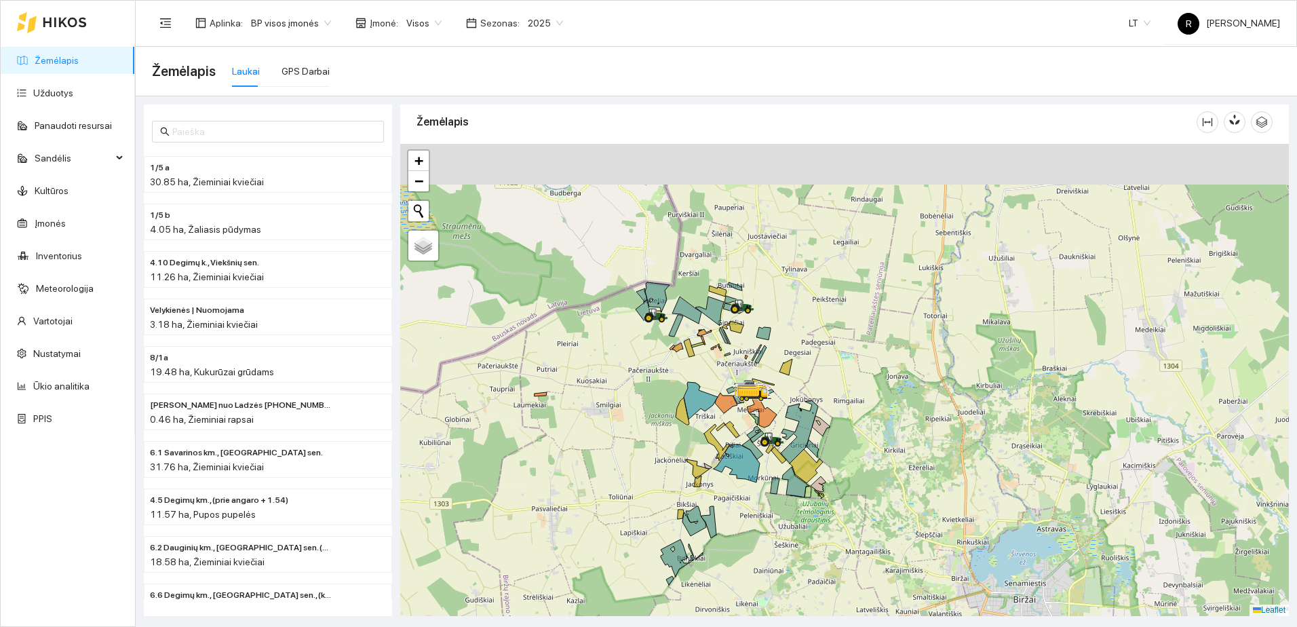
drag, startPoint x: 775, startPoint y: 265, endPoint x: 777, endPoint y: 408, distance: 143.2
click at [777, 408] on div at bounding box center [844, 380] width 889 height 472
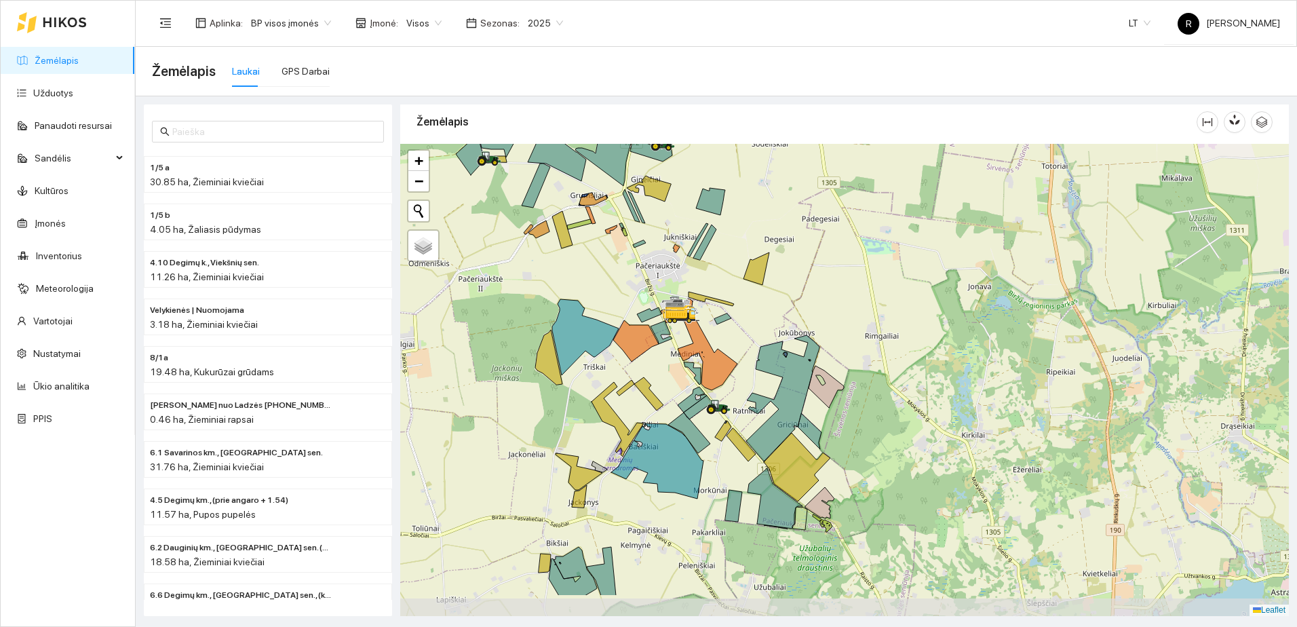
drag, startPoint x: 715, startPoint y: 472, endPoint x: 739, endPoint y: 403, distance: 72.5
click at [739, 407] on div at bounding box center [844, 380] width 889 height 472
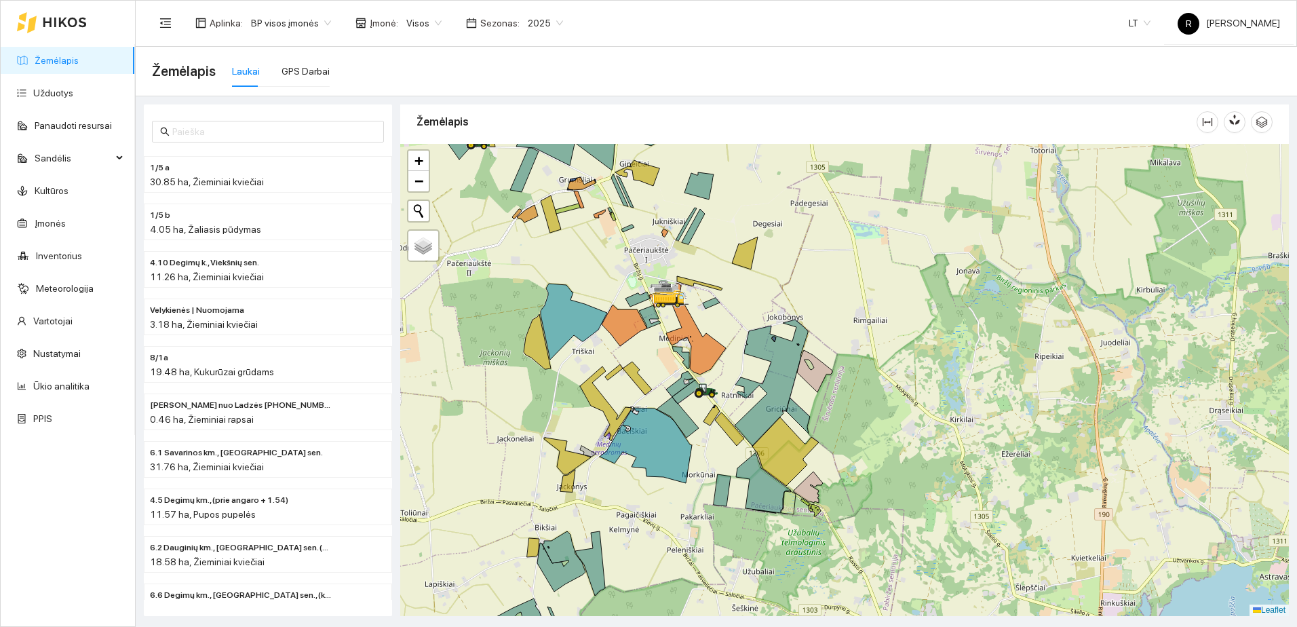
drag, startPoint x: 681, startPoint y: 338, endPoint x: 711, endPoint y: 460, distance: 125.7
click at [689, 369] on icon at bounding box center [680, 358] width 17 height 22
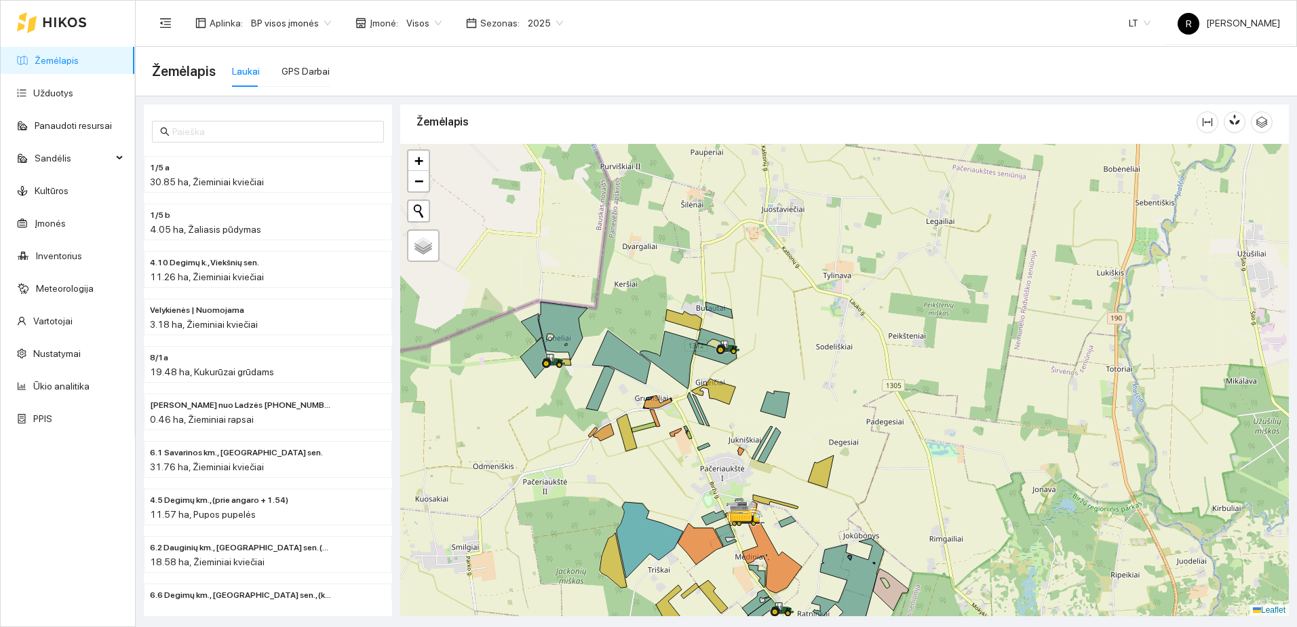
drag, startPoint x: 640, startPoint y: 346, endPoint x: 610, endPoint y: 426, distance: 85.4
click at [697, 482] on div at bounding box center [844, 380] width 889 height 472
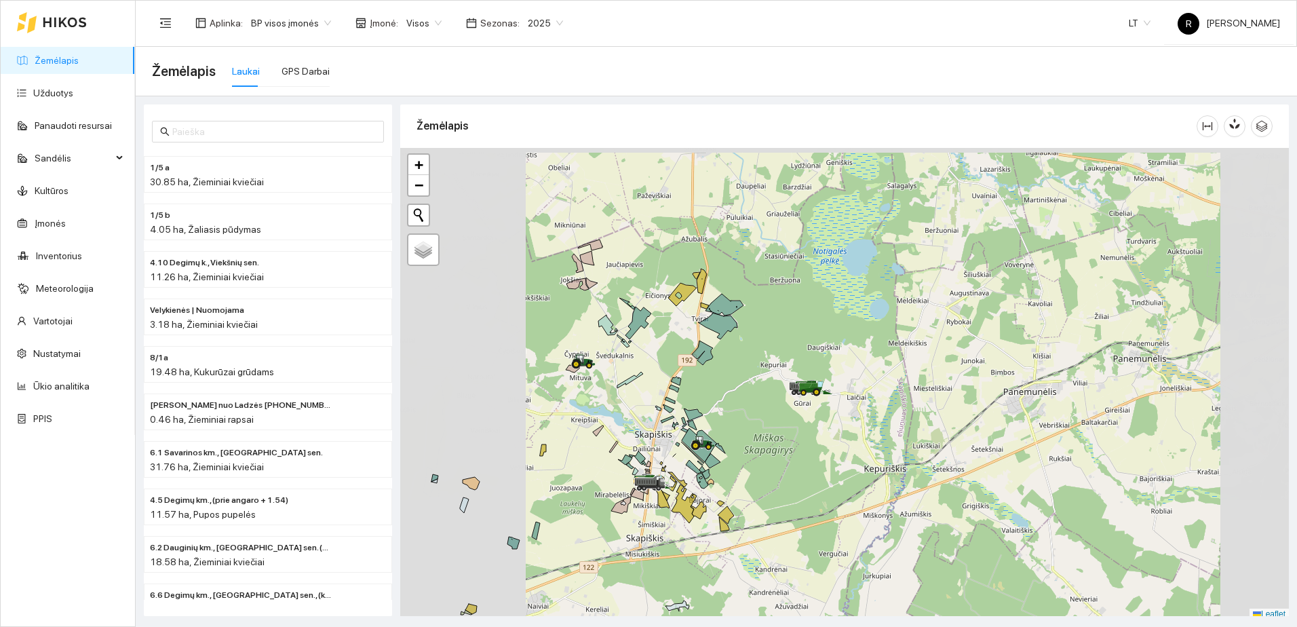
scroll to position [4, 0]
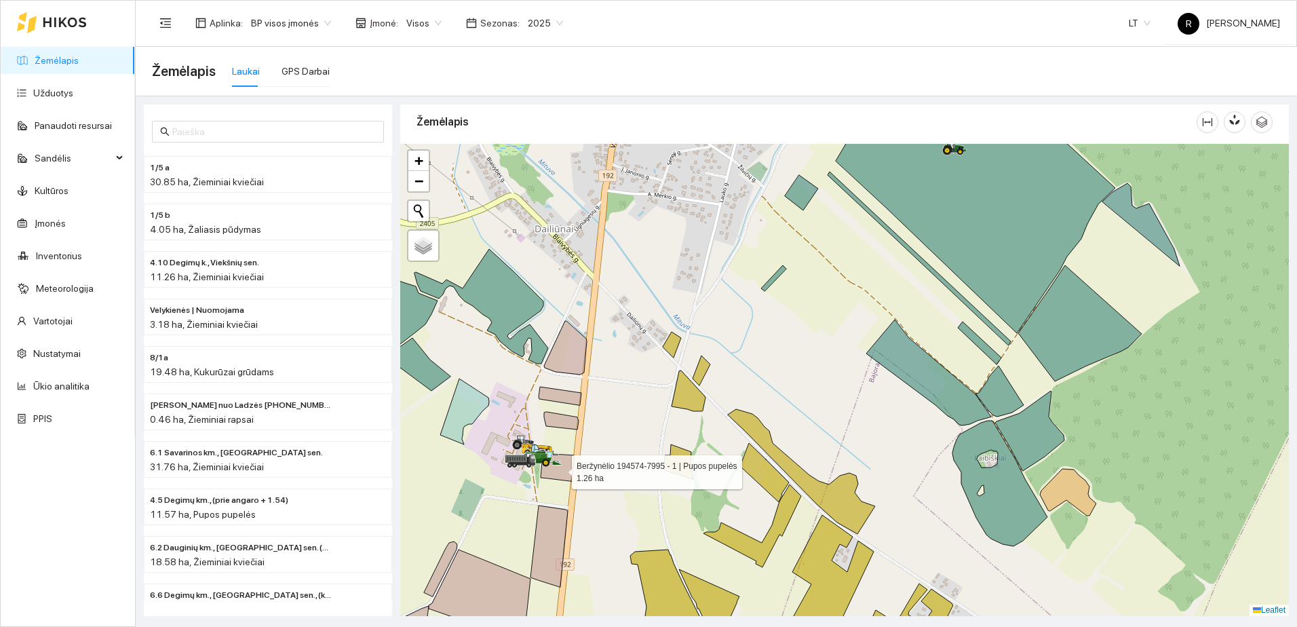
drag, startPoint x: 554, startPoint y: 470, endPoint x: 649, endPoint y: 463, distance: 95.9
click at [575, 463] on icon at bounding box center [558, 467] width 34 height 28
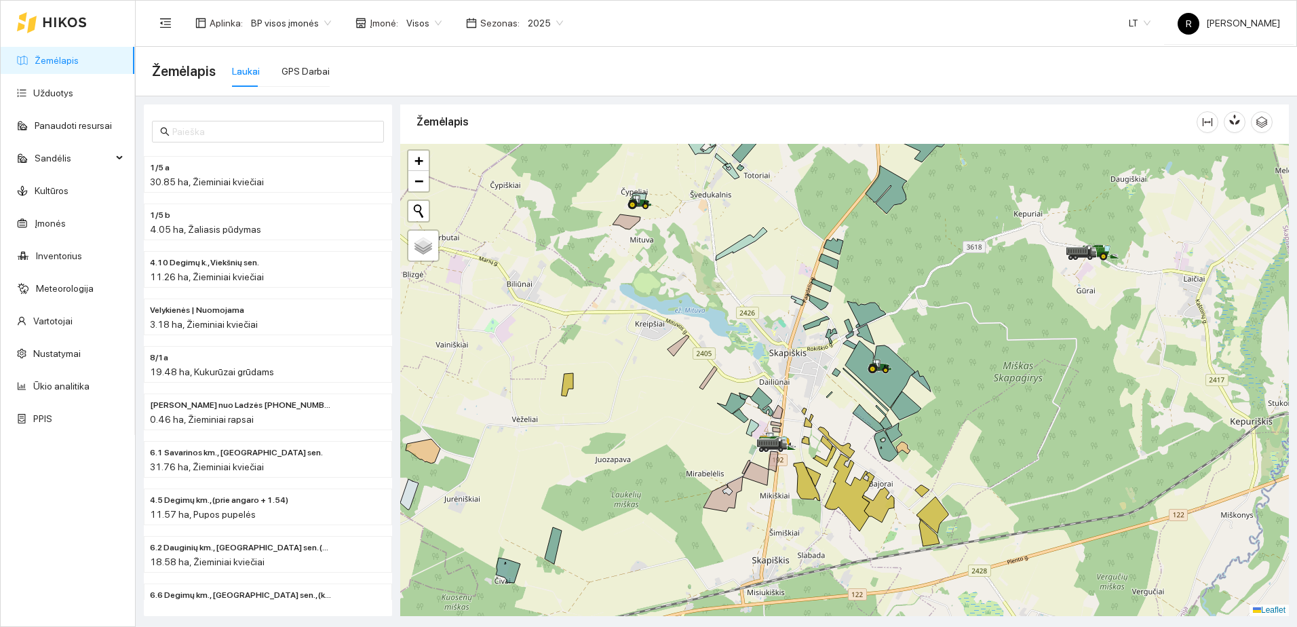
drag, startPoint x: 1069, startPoint y: 329, endPoint x: 905, endPoint y: 381, distance: 172.1
click at [905, 381] on div at bounding box center [844, 380] width 889 height 472
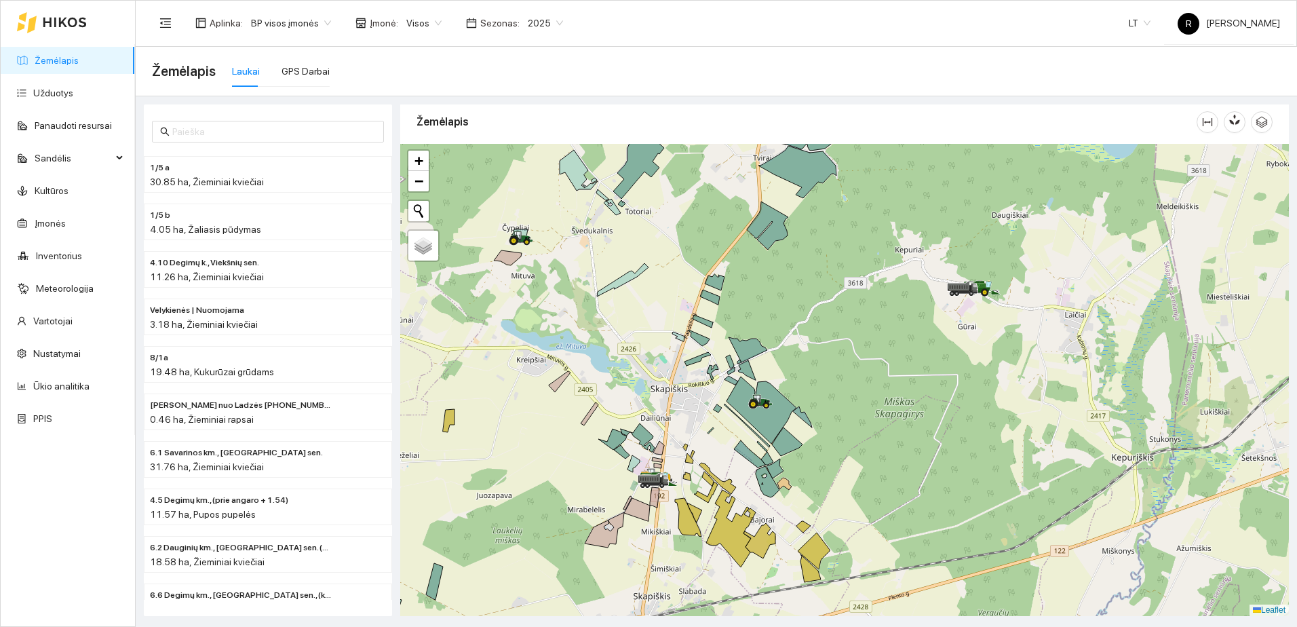
drag, startPoint x: 988, startPoint y: 333, endPoint x: 947, endPoint y: 389, distance: 68.9
click at [948, 387] on div at bounding box center [844, 380] width 889 height 472
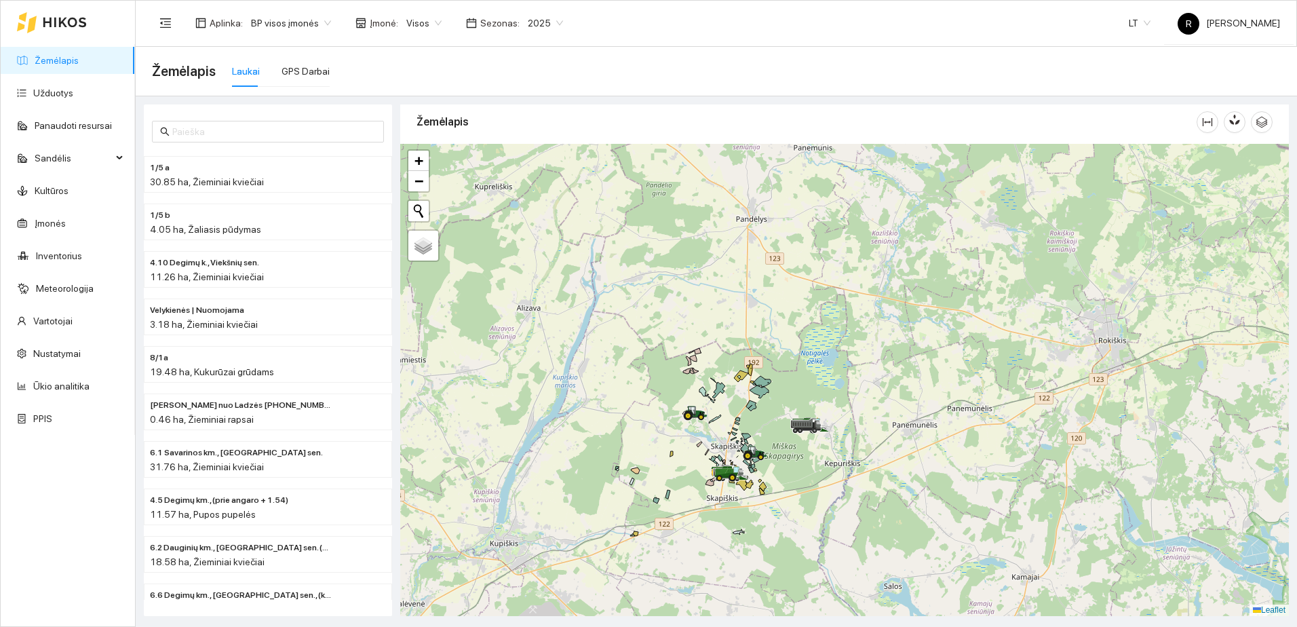
drag, startPoint x: 569, startPoint y: 404, endPoint x: 653, endPoint y: 395, distance: 85.3
click at [653, 395] on div at bounding box center [844, 380] width 889 height 472
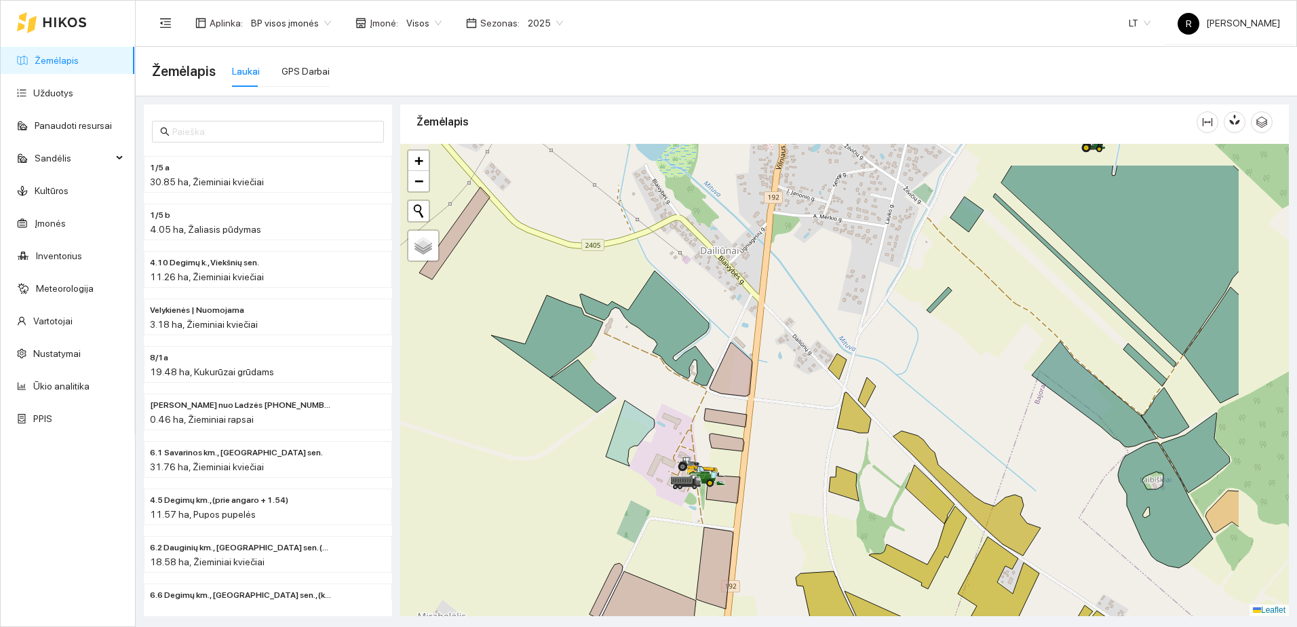
drag, startPoint x: 1093, startPoint y: 320, endPoint x: 1016, endPoint y: 378, distance: 96.9
click at [976, 372] on div at bounding box center [844, 380] width 889 height 472
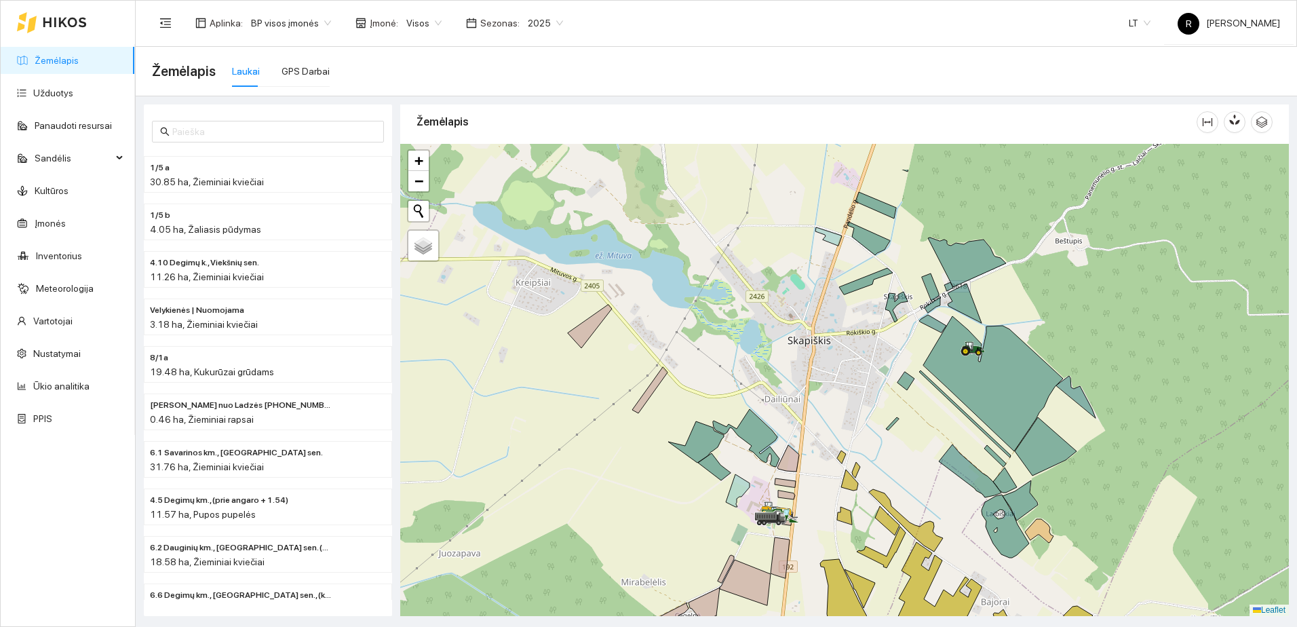
drag, startPoint x: 1027, startPoint y: 372, endPoint x: 874, endPoint y: 492, distance: 194.3
click at [923, 451] on icon at bounding box center [993, 383] width 140 height 135
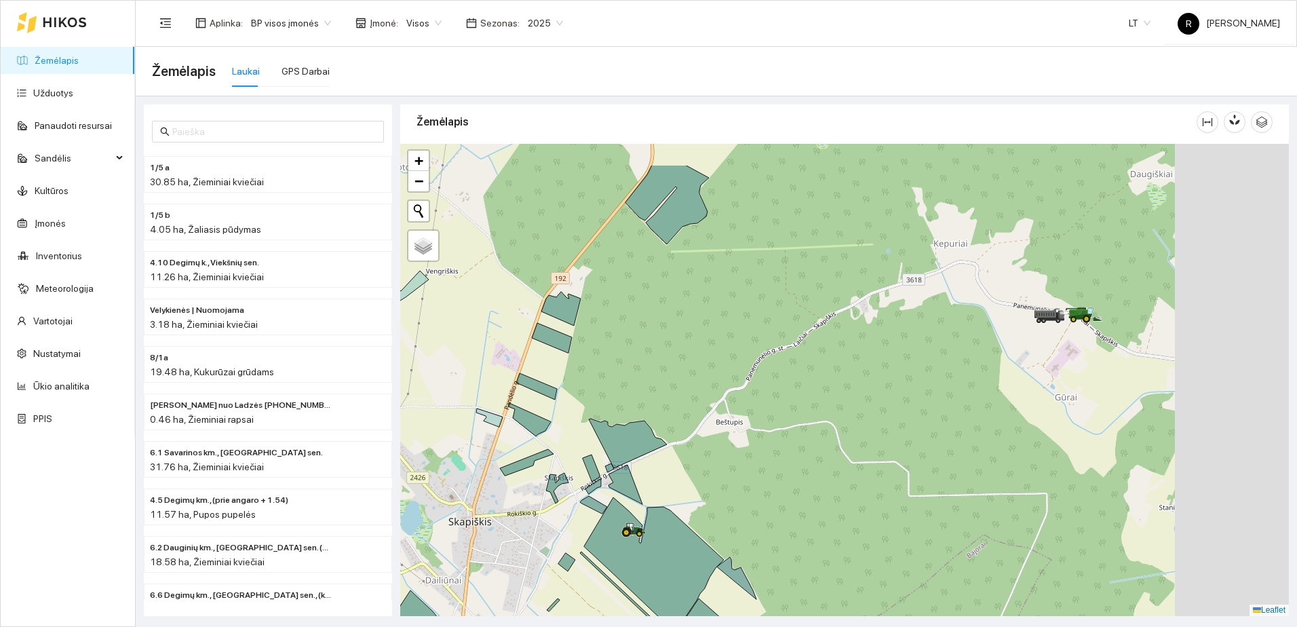
drag, startPoint x: 1045, startPoint y: 412, endPoint x: 823, endPoint y: 515, distance: 244.7
click at [798, 524] on div at bounding box center [844, 380] width 889 height 472
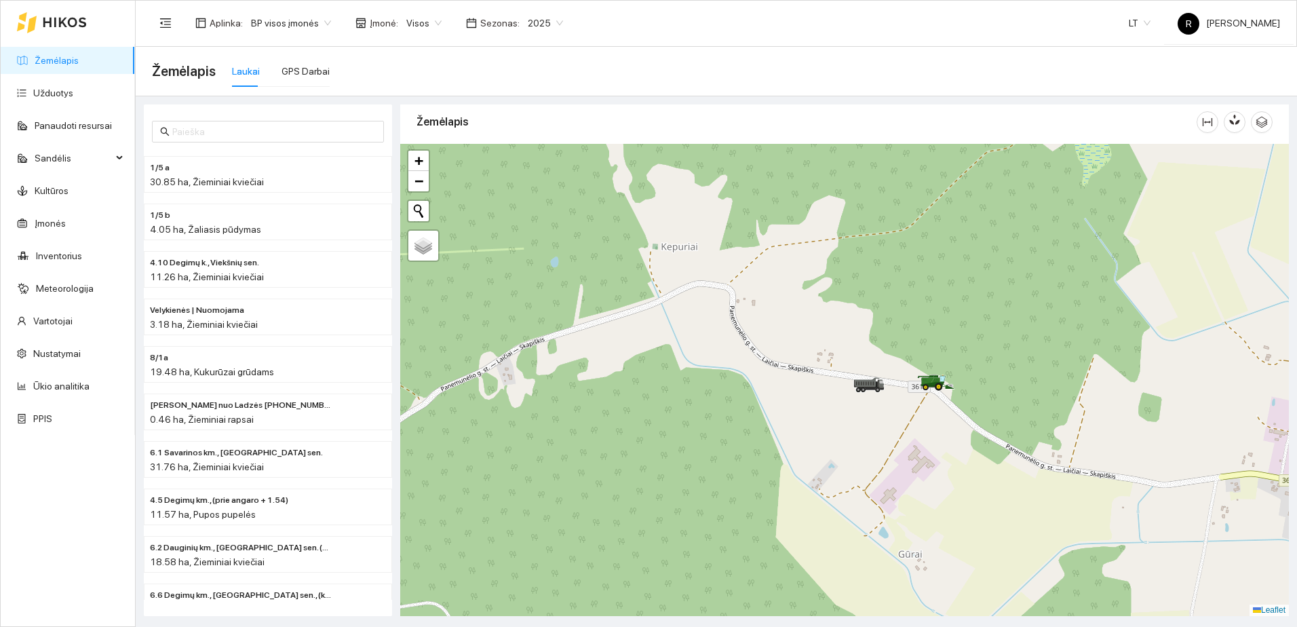
drag, startPoint x: 949, startPoint y: 373, endPoint x: 936, endPoint y: 443, distance: 70.9
click at [937, 442] on div at bounding box center [844, 380] width 889 height 472
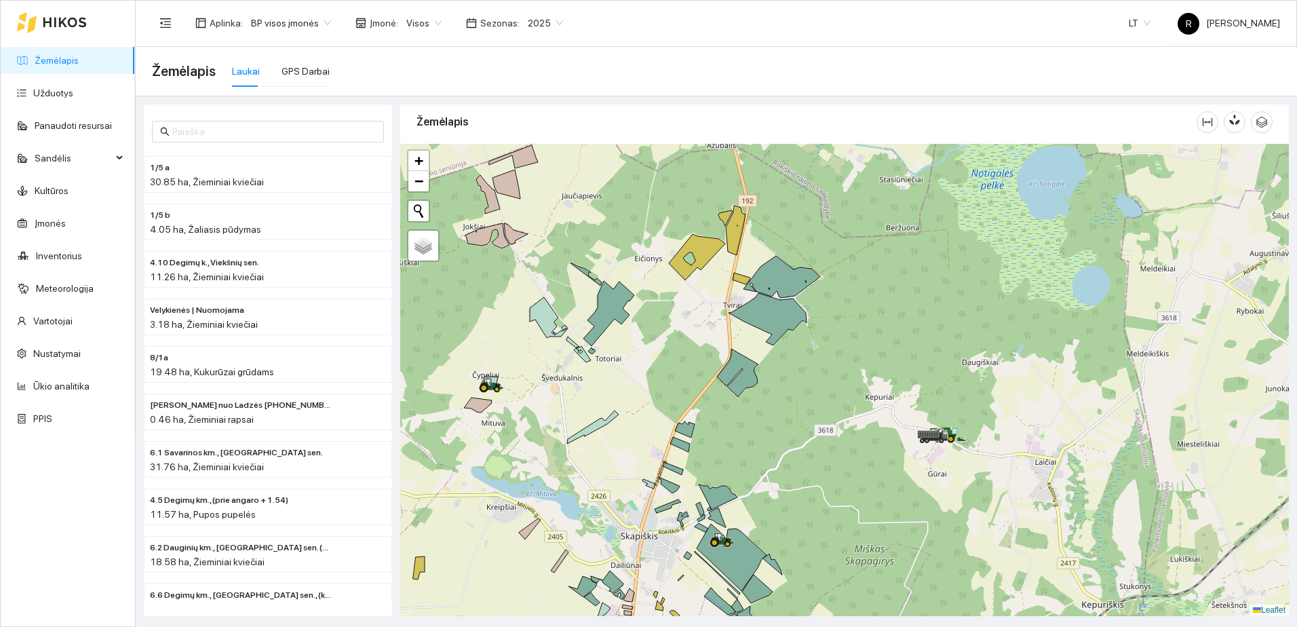
drag, startPoint x: 778, startPoint y: 545, endPoint x: 871, endPoint y: 496, distance: 105.0
click at [870, 496] on div at bounding box center [844, 380] width 889 height 472
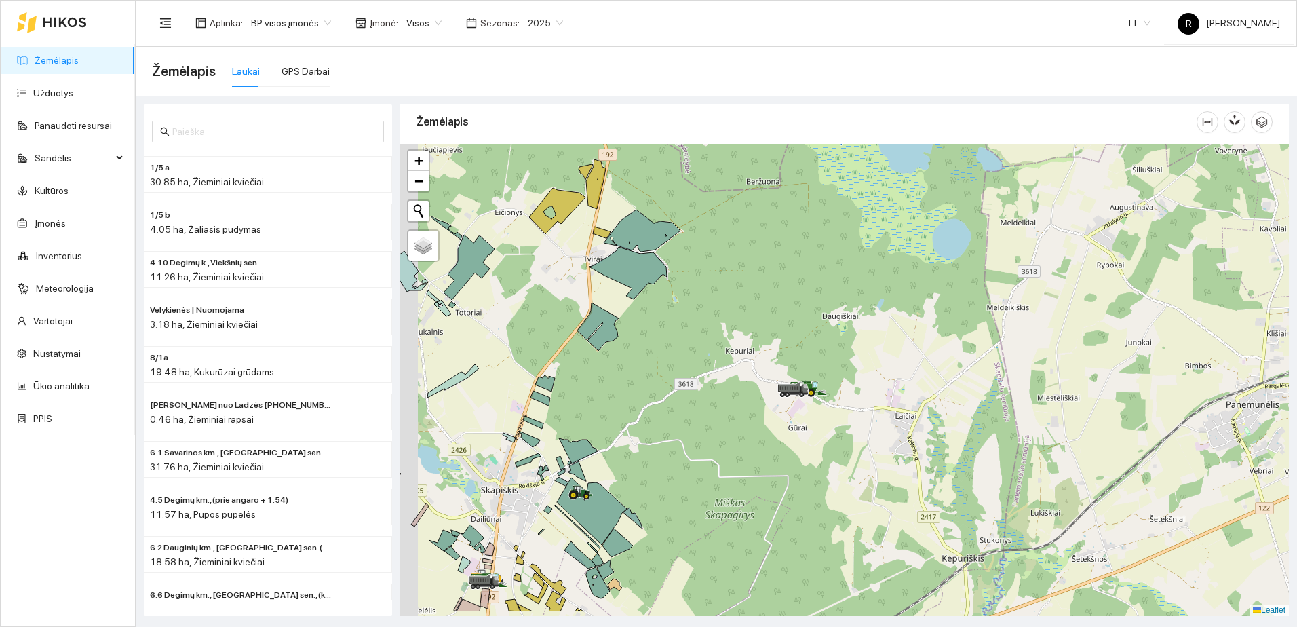
drag, startPoint x: 680, startPoint y: 472, endPoint x: 727, endPoint y: 432, distance: 62.6
click at [727, 432] on div at bounding box center [844, 380] width 889 height 472
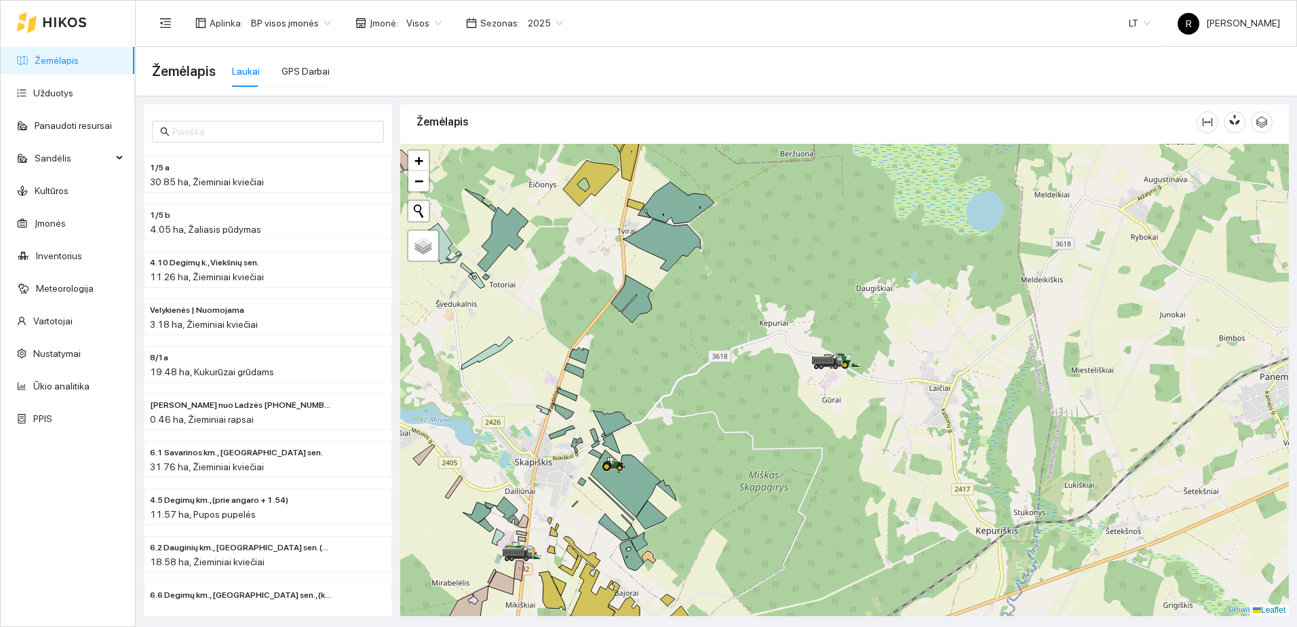
drag, startPoint x: 617, startPoint y: 501, endPoint x: 714, endPoint y: 442, distance: 113.6
click at [712, 443] on div at bounding box center [844, 380] width 889 height 472
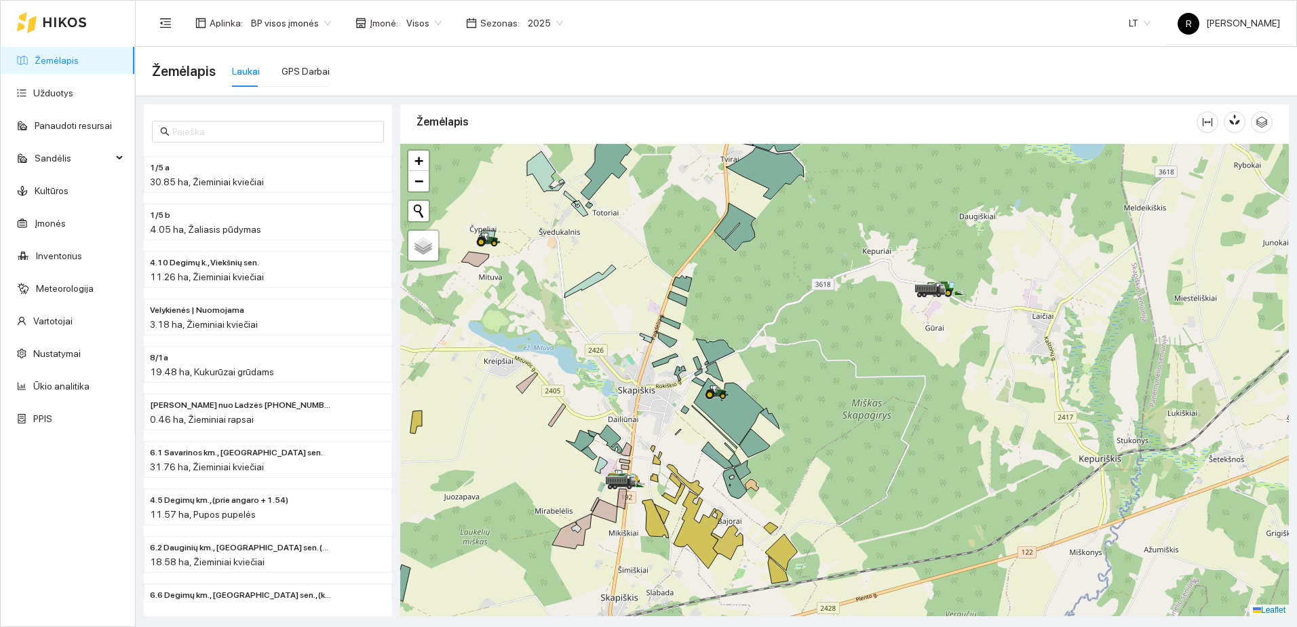
drag, startPoint x: 708, startPoint y: 481, endPoint x: 733, endPoint y: 432, distance: 55.5
click at [733, 432] on div at bounding box center [844, 380] width 889 height 472
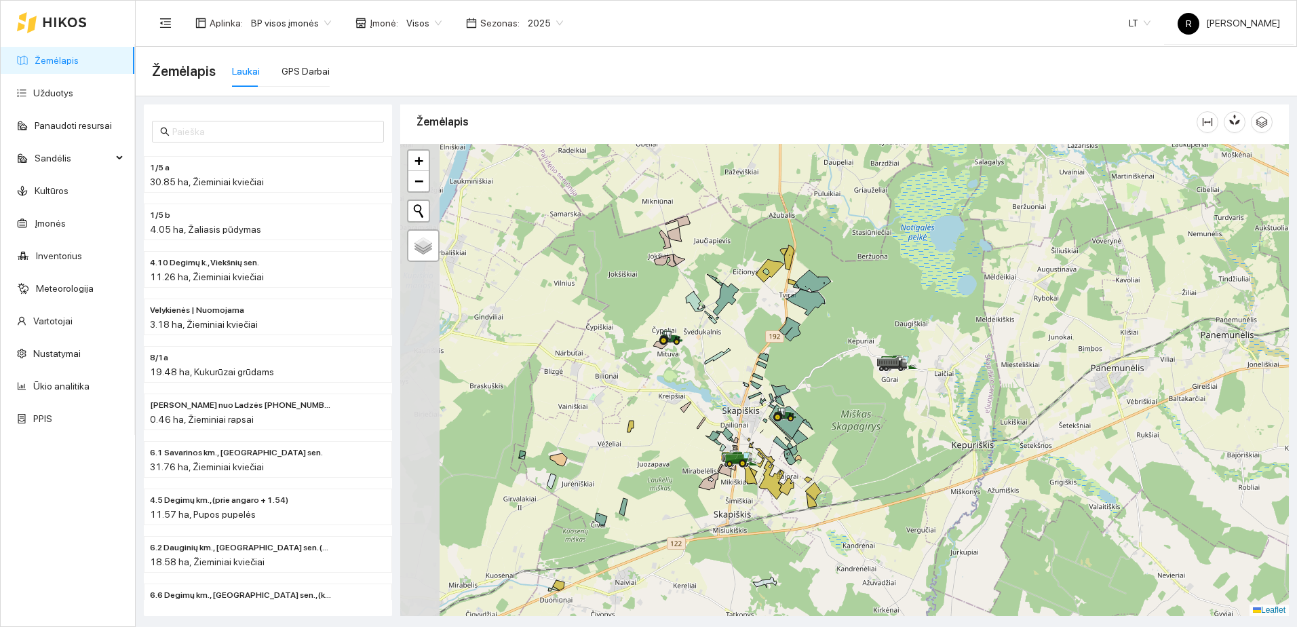
drag, startPoint x: 678, startPoint y: 423, endPoint x: 749, endPoint y: 437, distance: 72.0
click at [749, 437] on div at bounding box center [844, 380] width 889 height 472
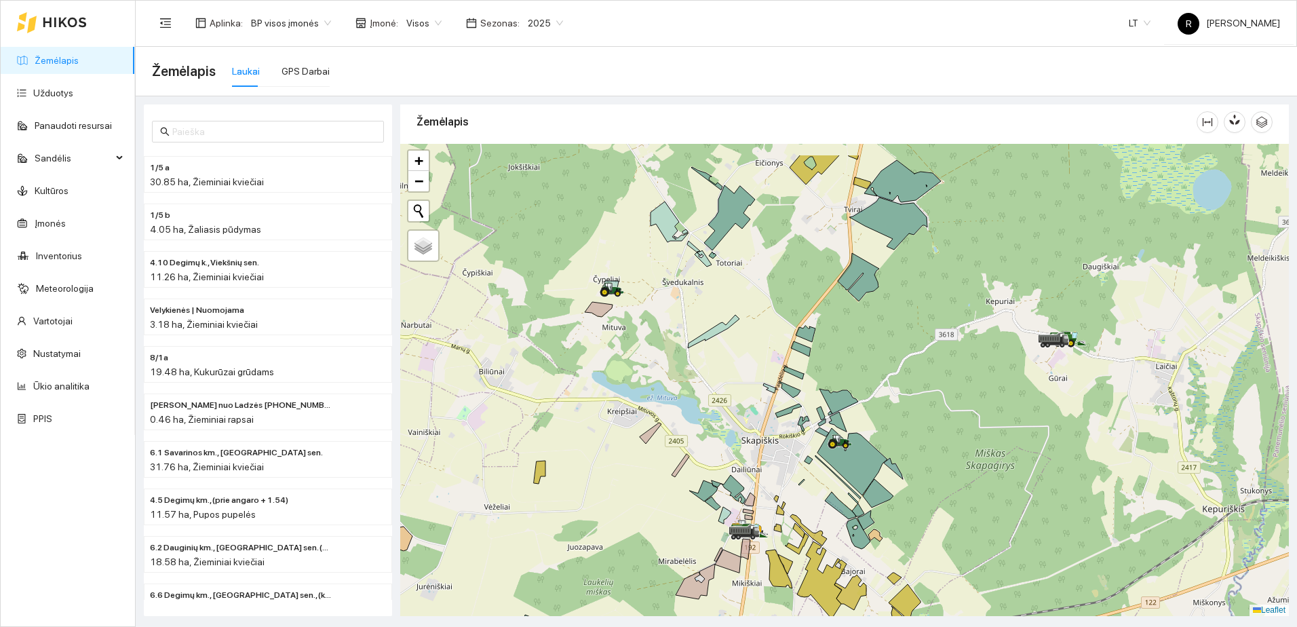
drag, startPoint x: 746, startPoint y: 399, endPoint x: 747, endPoint y: 518, distance: 118.7
click at [747, 516] on div at bounding box center [844, 380] width 889 height 472
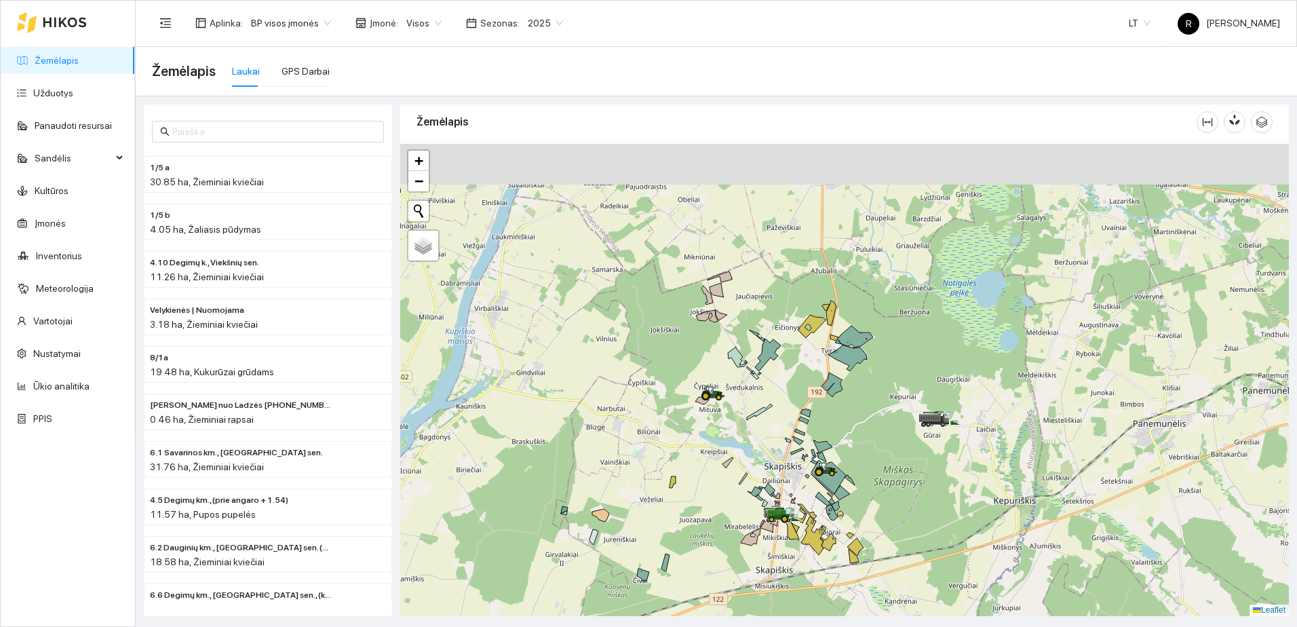
drag, startPoint x: 815, startPoint y: 269, endPoint x: 806, endPoint y: 370, distance: 101.5
click at [806, 338] on icon at bounding box center [812, 326] width 28 height 23
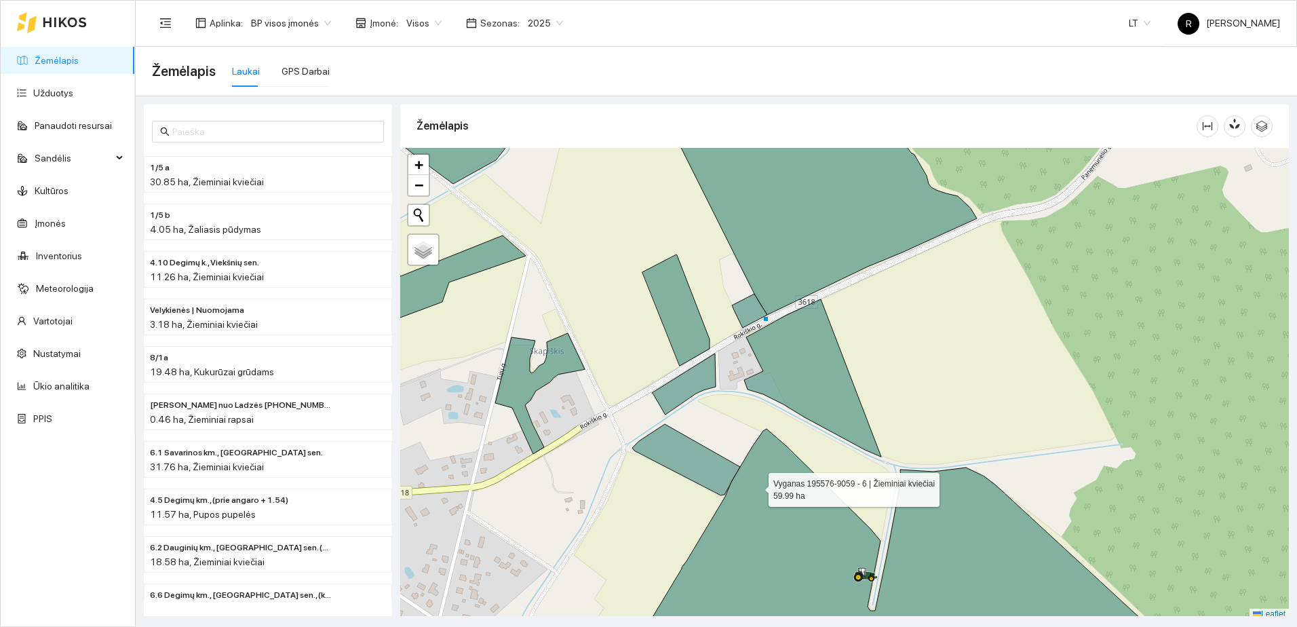
scroll to position [4, 0]
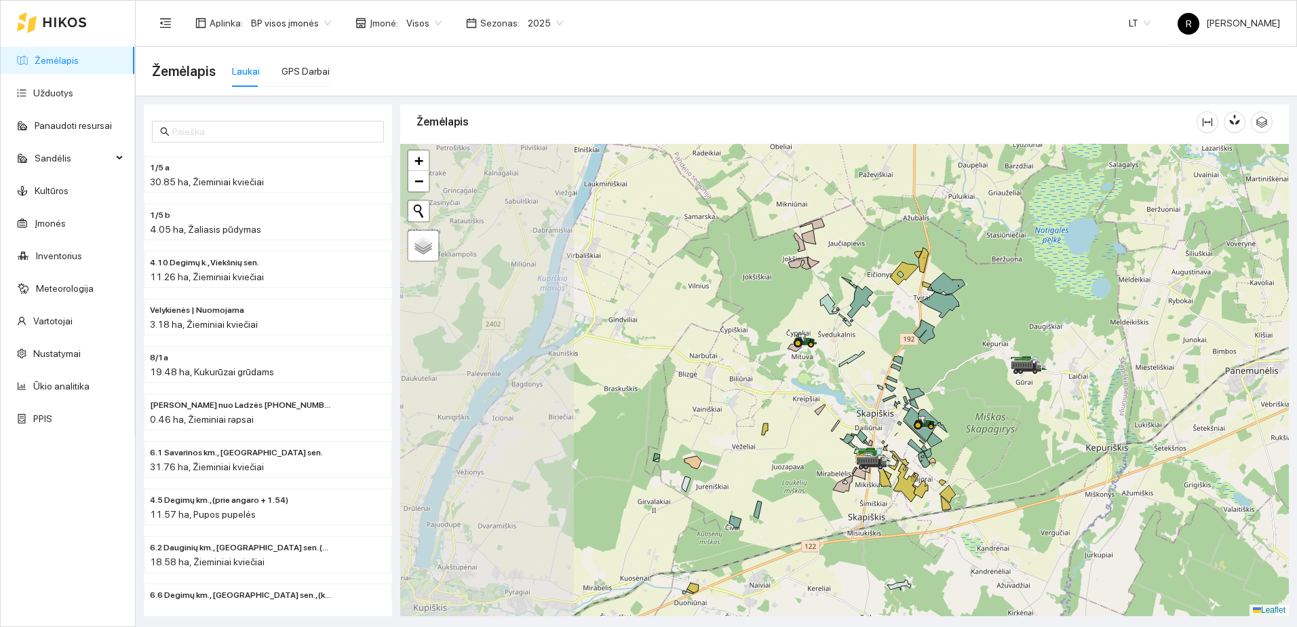
drag, startPoint x: 485, startPoint y: 423, endPoint x: 725, endPoint y: 364, distance: 246.7
click at [725, 364] on div at bounding box center [844, 380] width 889 height 472
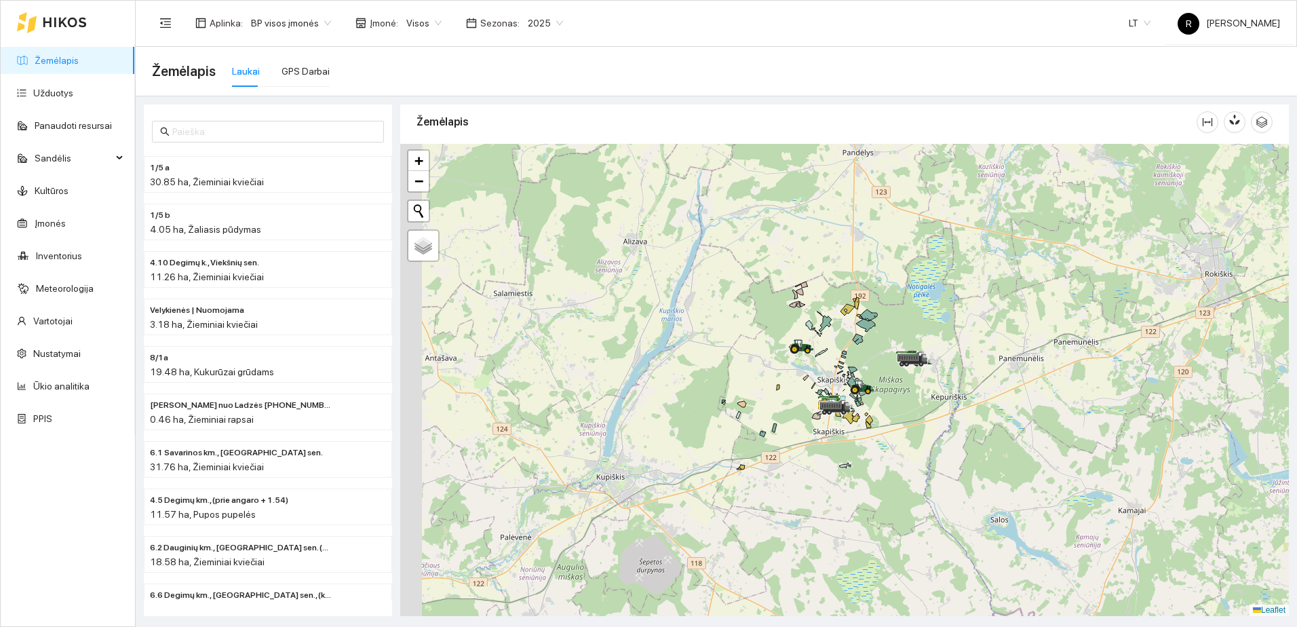
drag, startPoint x: 535, startPoint y: 396, endPoint x: 617, endPoint y: 384, distance: 82.9
click at [705, 363] on div at bounding box center [844, 380] width 889 height 472
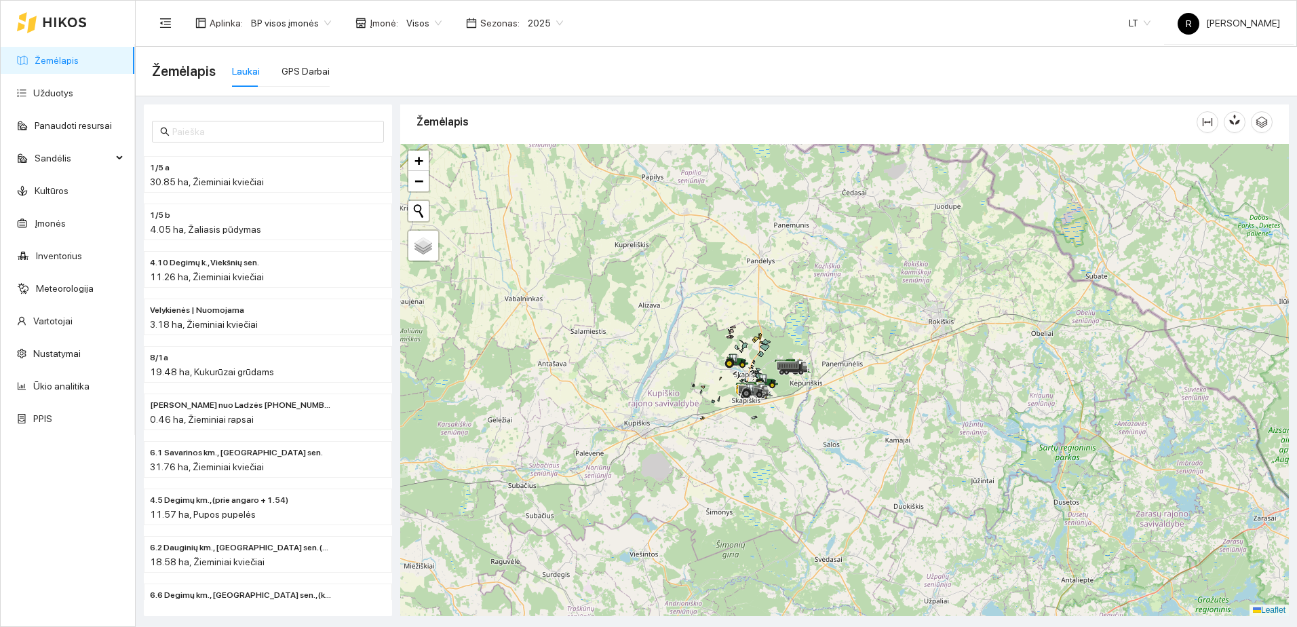
drag, startPoint x: 529, startPoint y: 413, endPoint x: 706, endPoint y: 362, distance: 183.6
click at [700, 364] on div at bounding box center [844, 380] width 889 height 472
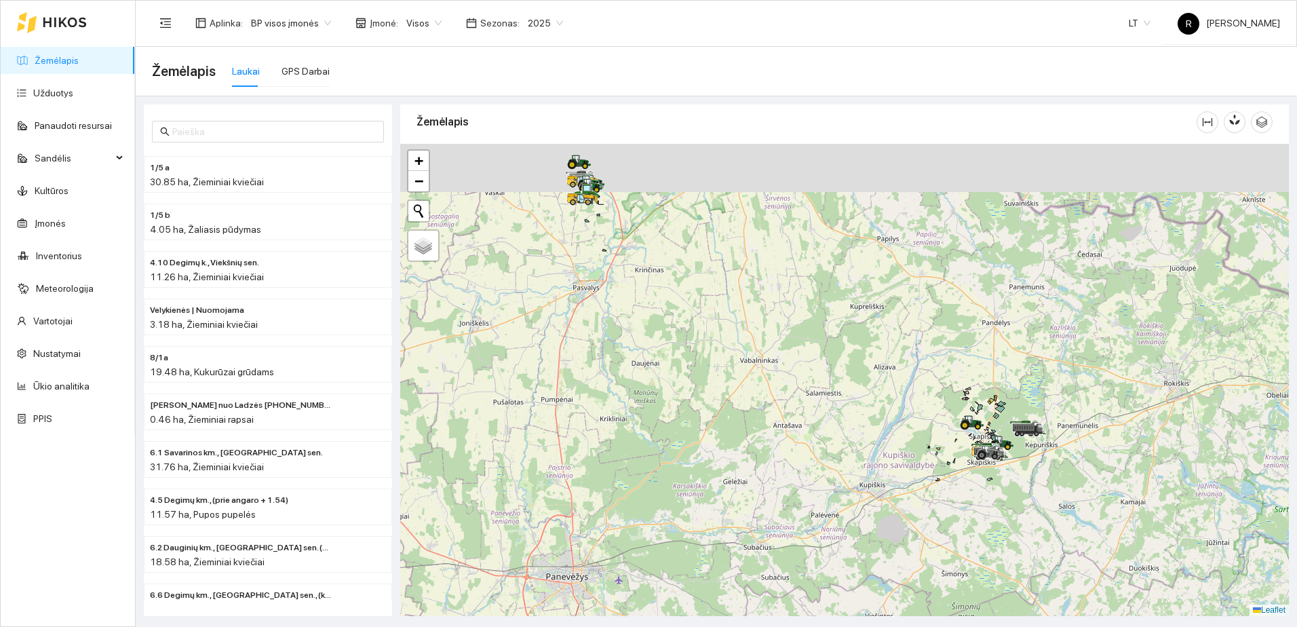
drag, startPoint x: 535, startPoint y: 371, endPoint x: 594, endPoint y: 468, distance: 113.6
click at [597, 478] on div at bounding box center [844, 380] width 889 height 472
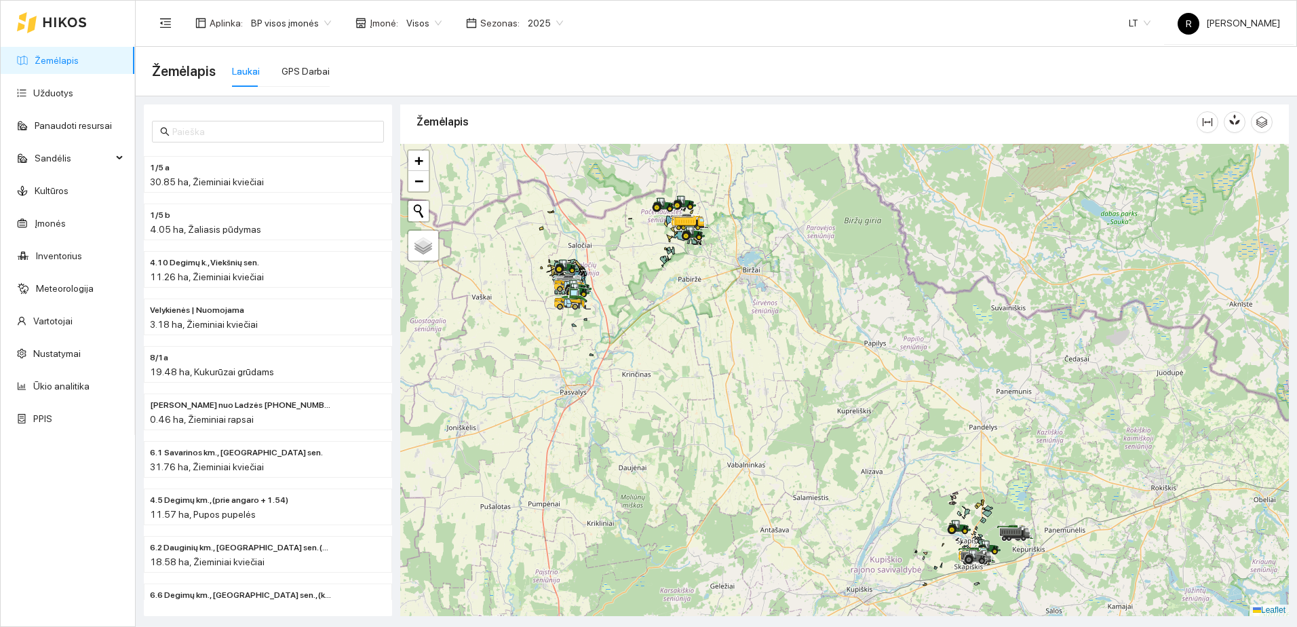
drag, startPoint x: 593, startPoint y: 404, endPoint x: 576, endPoint y: 537, distance: 133.4
click at [571, 550] on div at bounding box center [844, 380] width 889 height 472
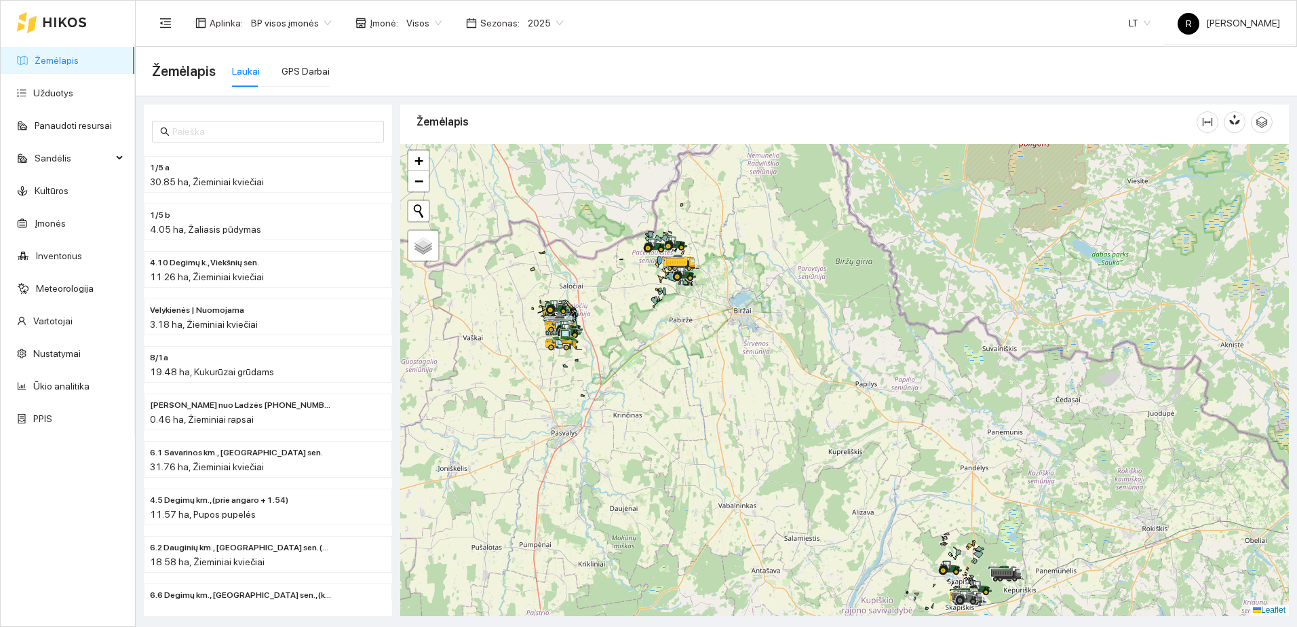
drag, startPoint x: 623, startPoint y: 393, endPoint x: 621, endPoint y: 495, distance: 102.5
click at [621, 495] on div at bounding box center [844, 380] width 889 height 472
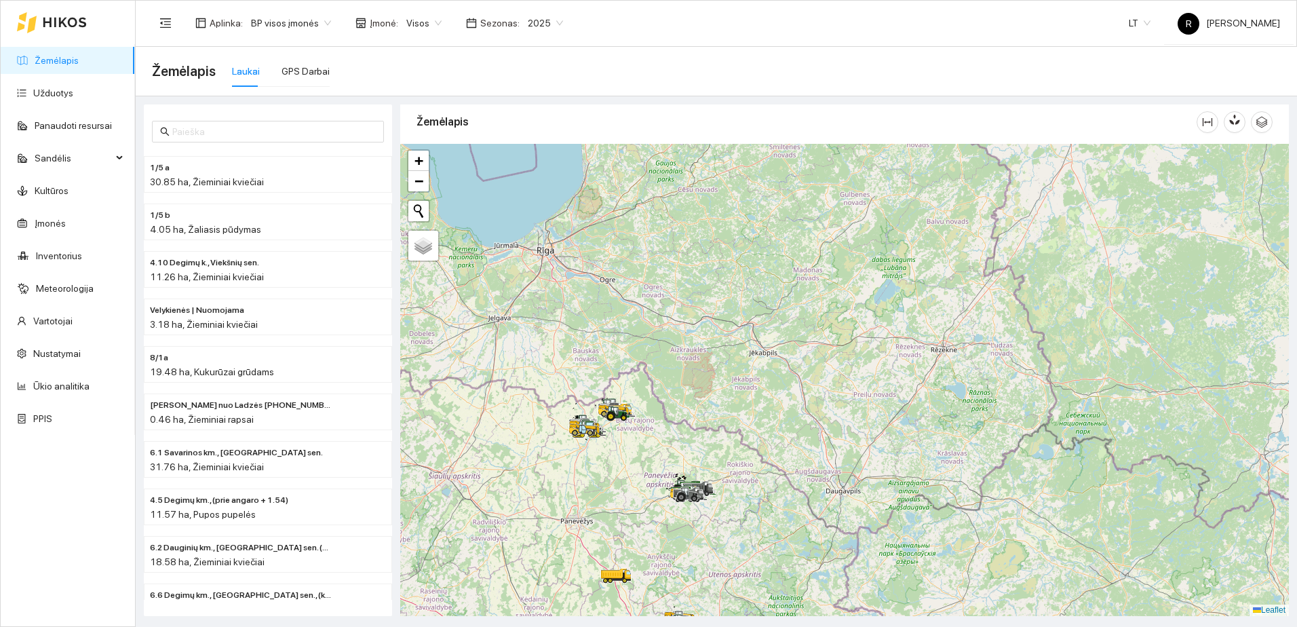
drag, startPoint x: 474, startPoint y: 458, endPoint x: 664, endPoint y: 380, distance: 205.4
click at [645, 383] on div at bounding box center [844, 380] width 889 height 472
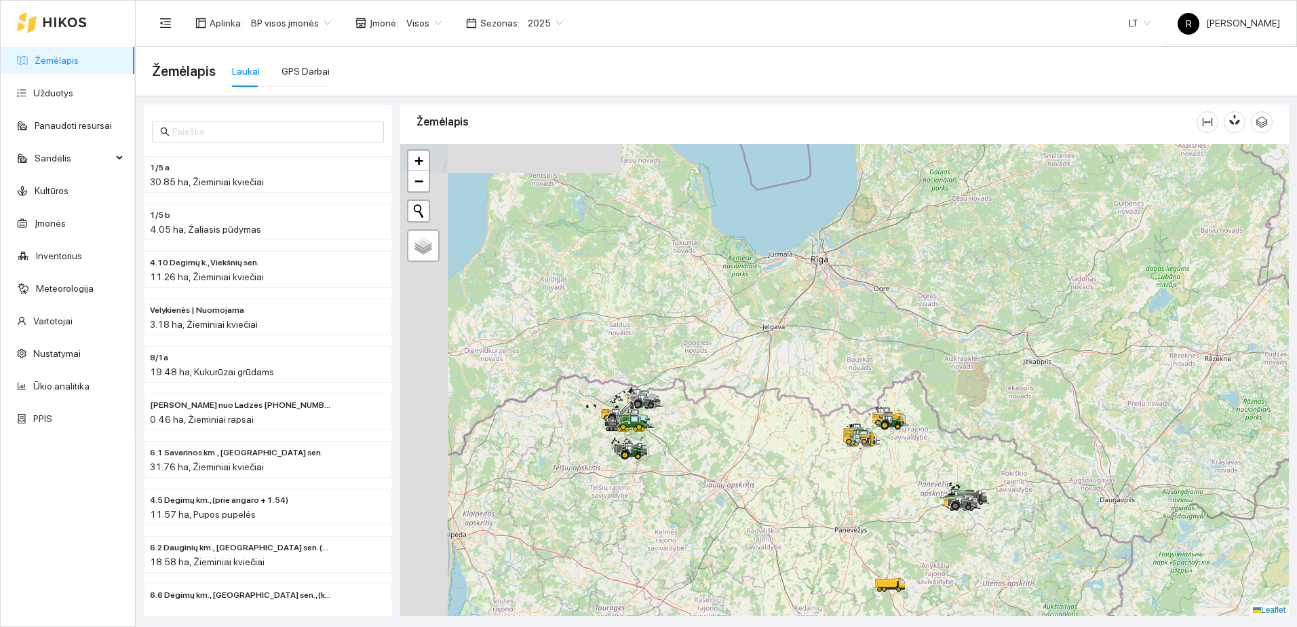
drag, startPoint x: 567, startPoint y: 415, endPoint x: 699, endPoint y: 463, distance: 140.4
click at [734, 474] on div at bounding box center [844, 380] width 889 height 472
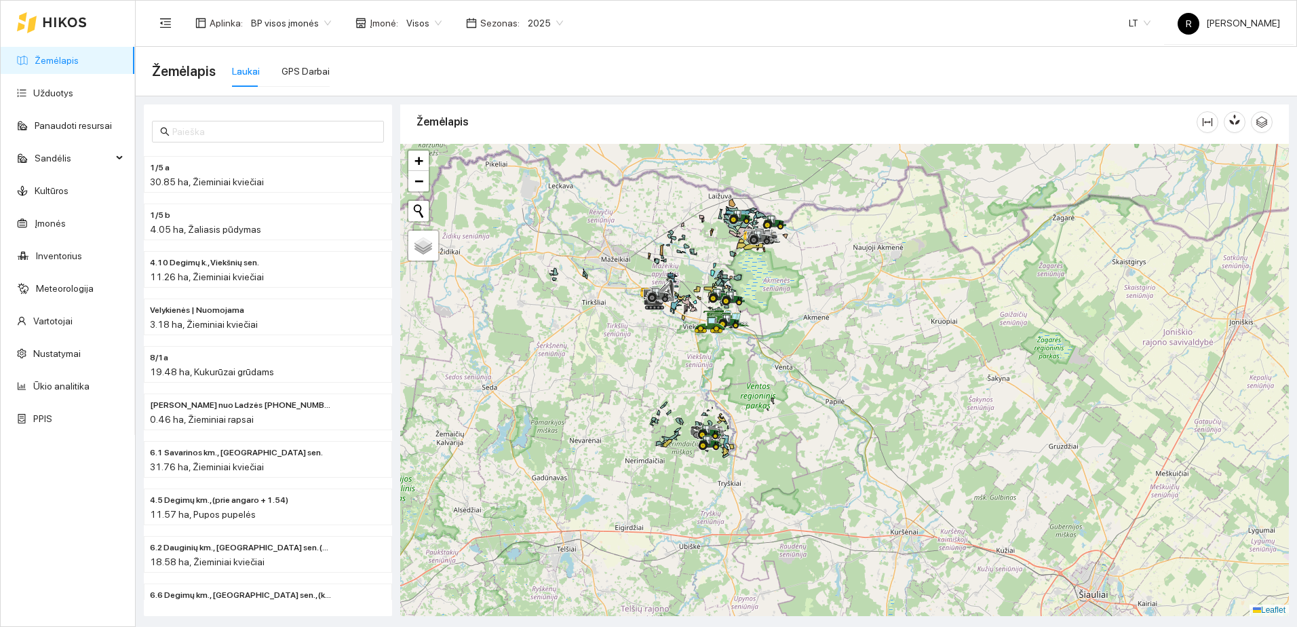
drag, startPoint x: 703, startPoint y: 344, endPoint x: 703, endPoint y: 490, distance: 145.9
click at [703, 490] on div at bounding box center [844, 380] width 889 height 472
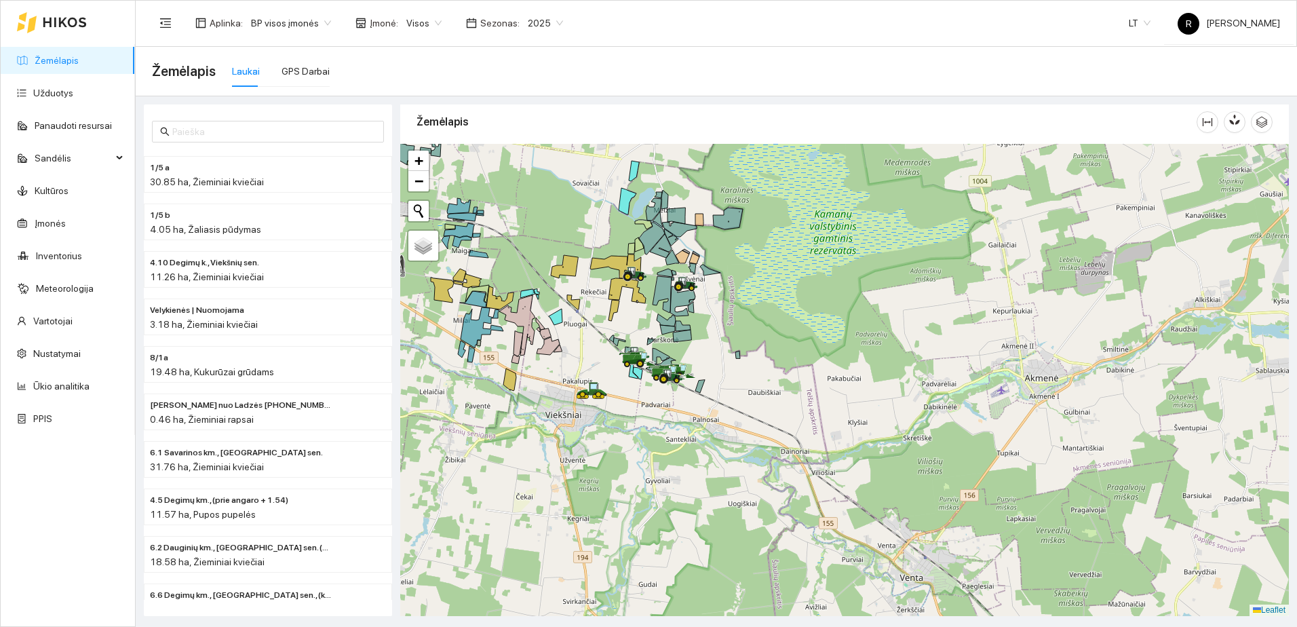
drag, startPoint x: 697, startPoint y: 404, endPoint x: 700, endPoint y: 491, distance: 87.6
click at [700, 491] on div at bounding box center [844, 380] width 889 height 472
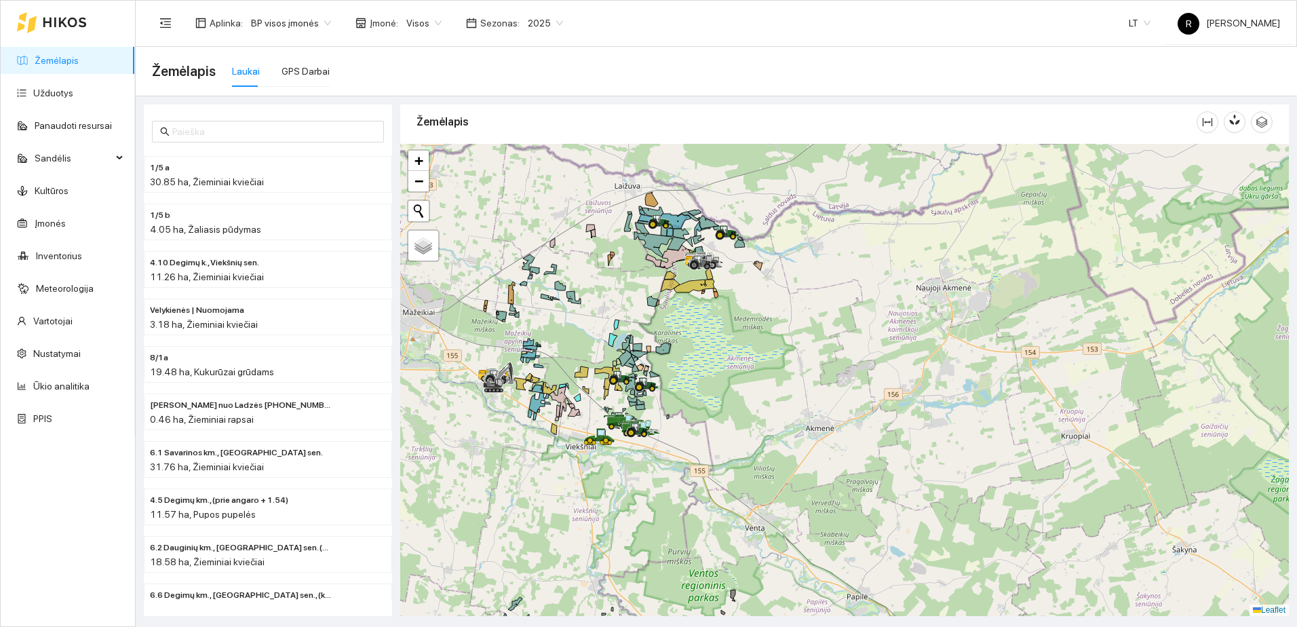
drag, startPoint x: 720, startPoint y: 293, endPoint x: 687, endPoint y: 484, distance: 194.2
click at [687, 484] on div at bounding box center [844, 380] width 889 height 472
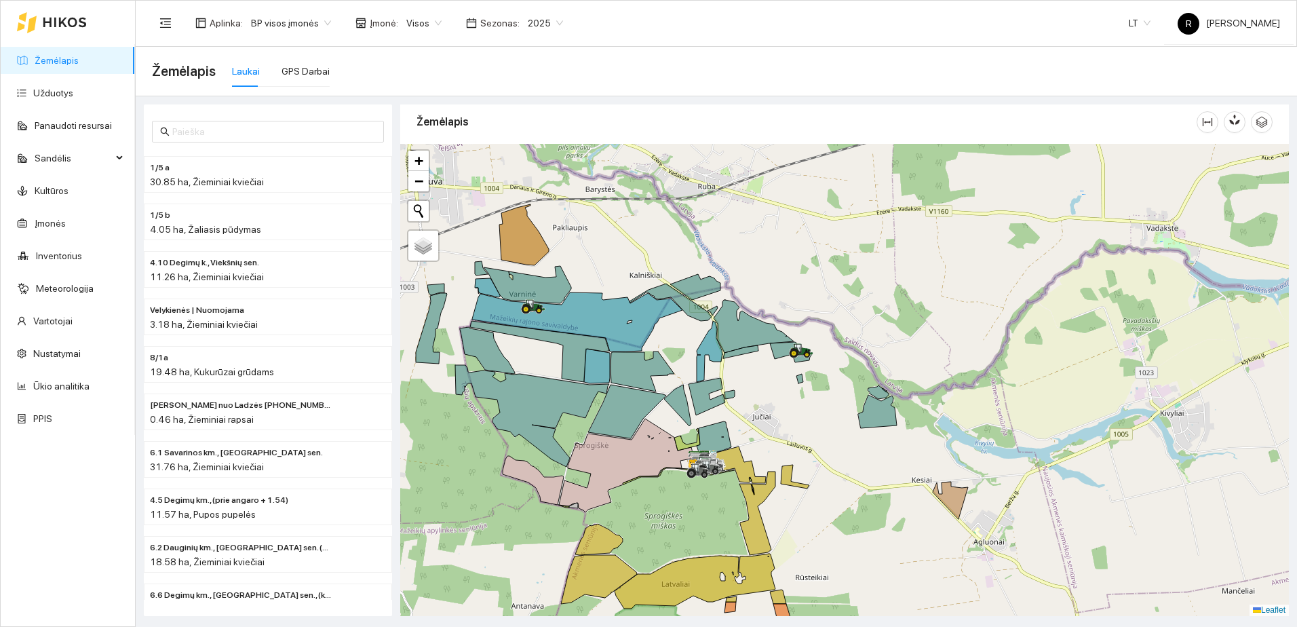
drag, startPoint x: 726, startPoint y: 353, endPoint x: 726, endPoint y: 451, distance: 97.7
click at [726, 451] on icon at bounding box center [714, 438] width 35 height 35
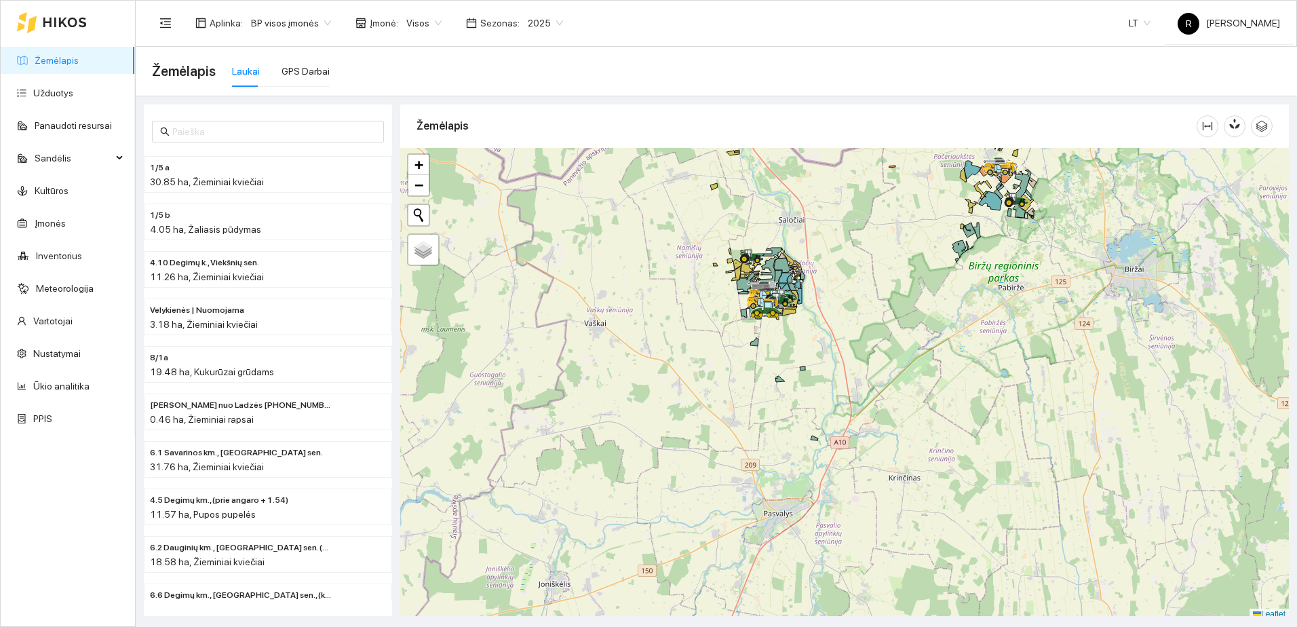
scroll to position [4, 0]
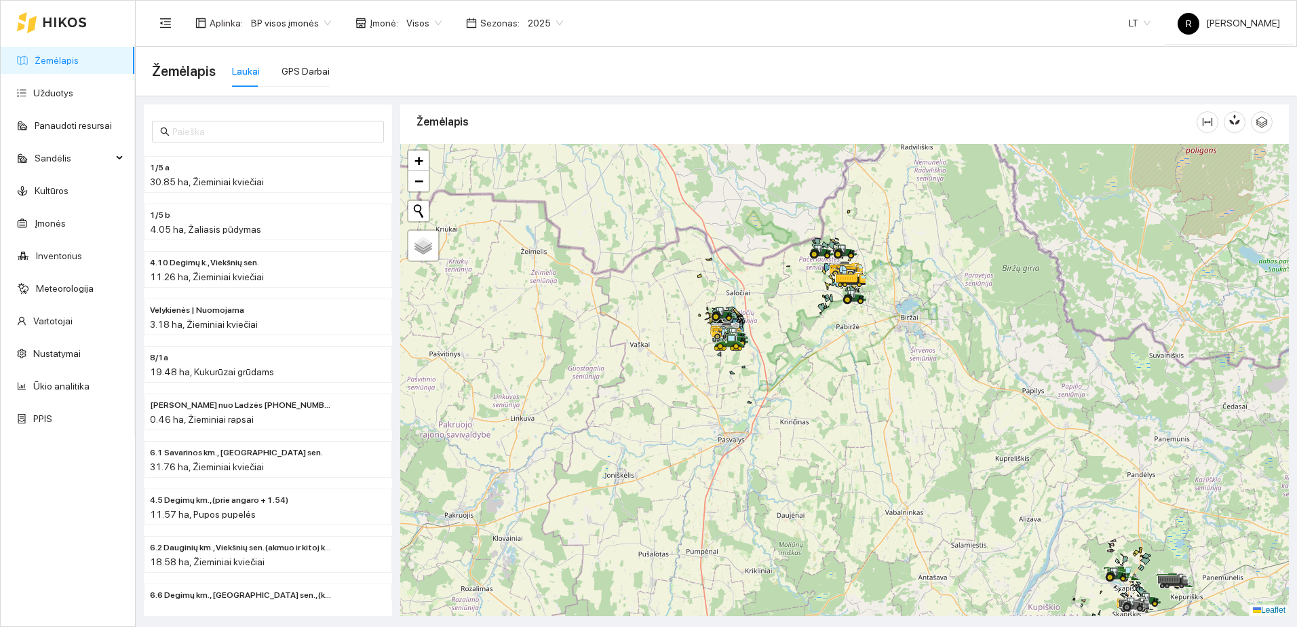
drag, startPoint x: 903, startPoint y: 336, endPoint x: 801, endPoint y: 354, distance: 104.1
click at [784, 371] on div at bounding box center [844, 380] width 889 height 472
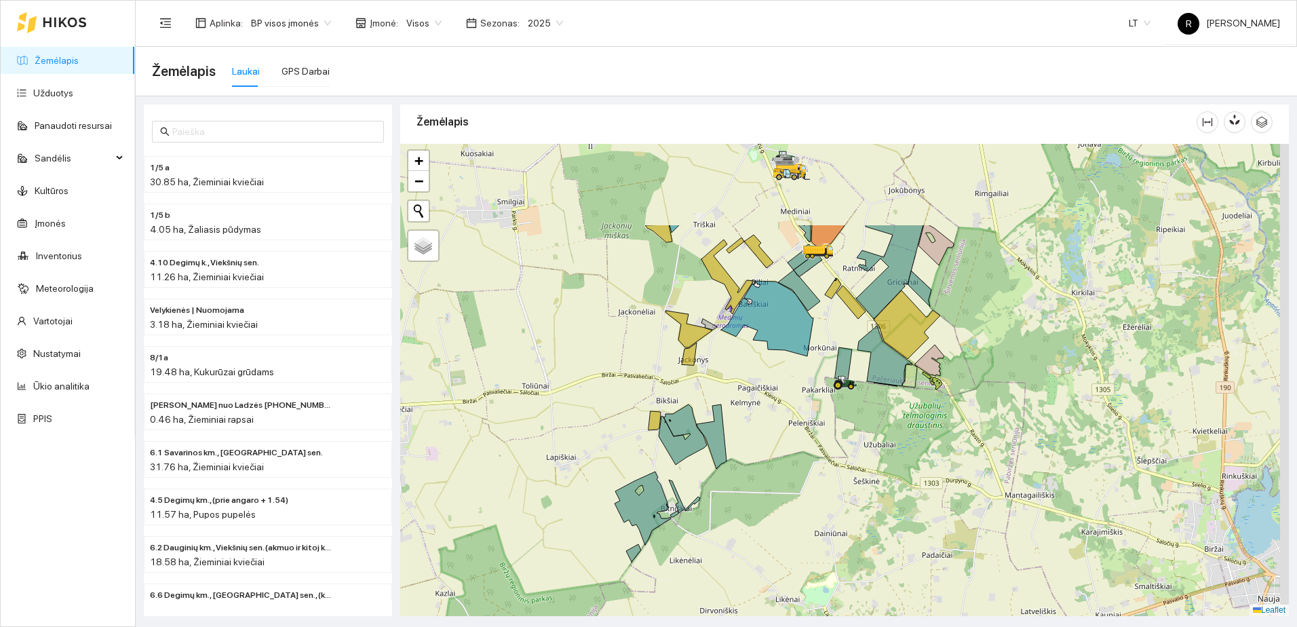
drag, startPoint x: 830, startPoint y: 245, endPoint x: 794, endPoint y: 396, distance: 155.5
click at [794, 394] on div at bounding box center [844, 380] width 889 height 472
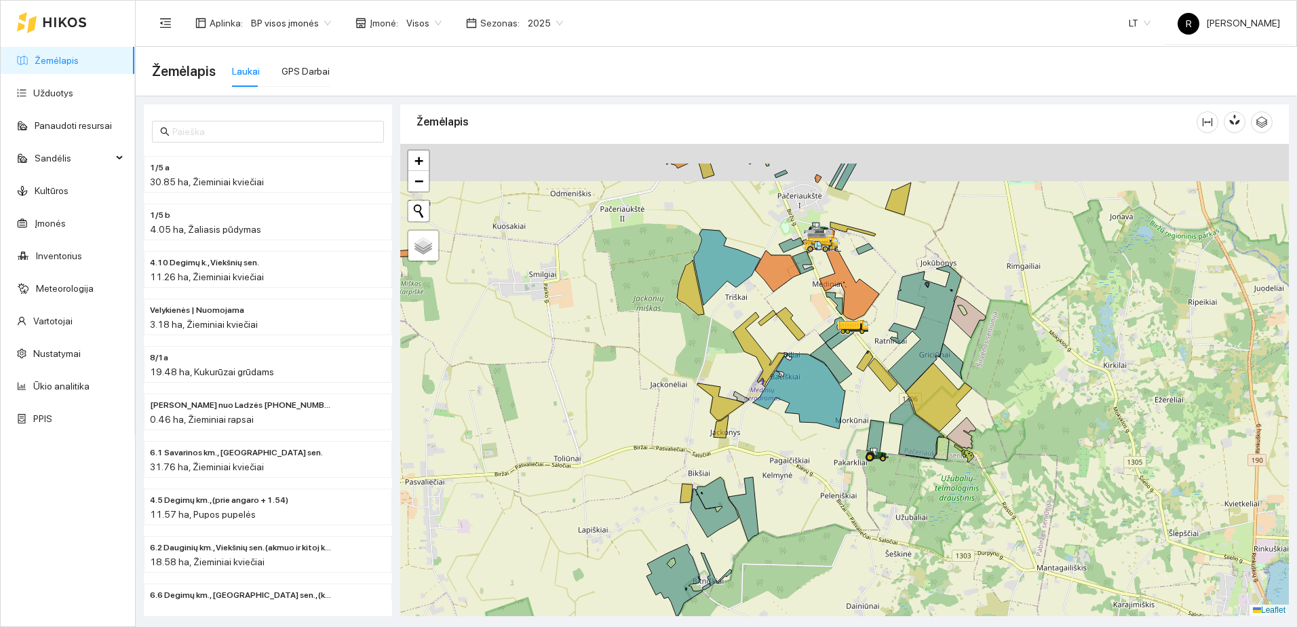
drag, startPoint x: 822, startPoint y: 236, endPoint x: 824, endPoint y: 299, distance: 63.1
click at [822, 315] on div at bounding box center [844, 380] width 889 height 472
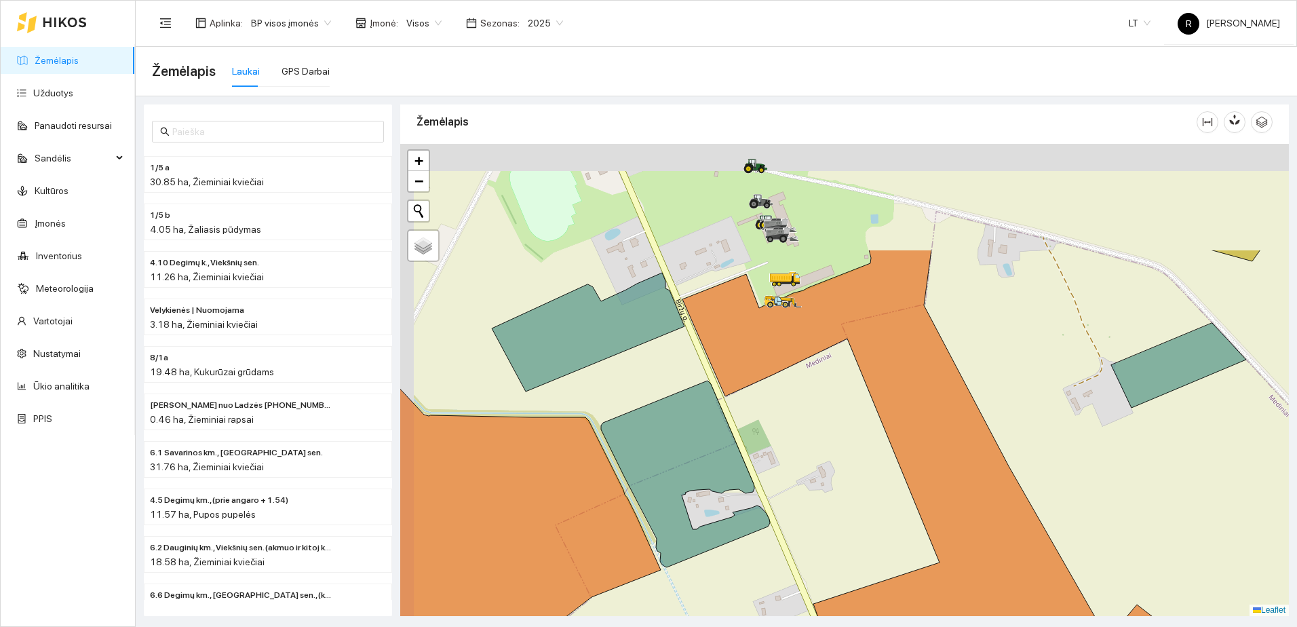
drag, startPoint x: 807, startPoint y: 220, endPoint x: 826, endPoint y: 377, distance: 158.6
click at [826, 377] on div at bounding box center [844, 380] width 889 height 472
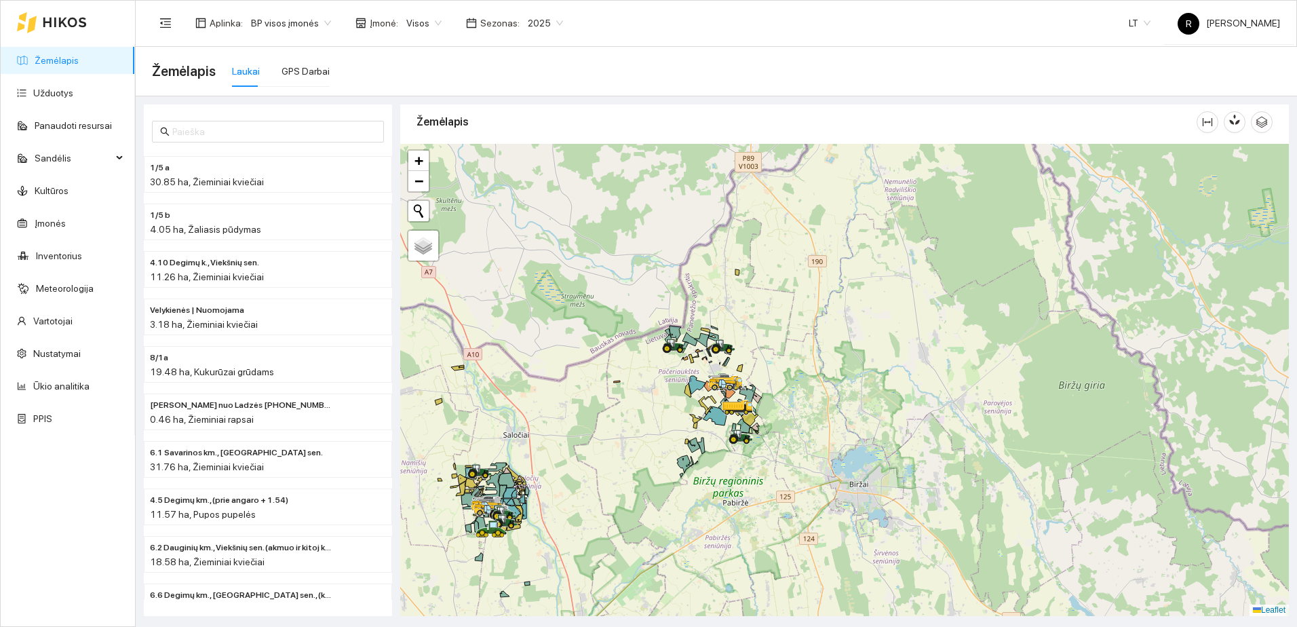
drag, startPoint x: 611, startPoint y: 490, endPoint x: 682, endPoint y: 414, distance: 104.2
click at [681, 415] on div at bounding box center [844, 380] width 889 height 472
